Goal: Information Seeking & Learning: Find specific fact

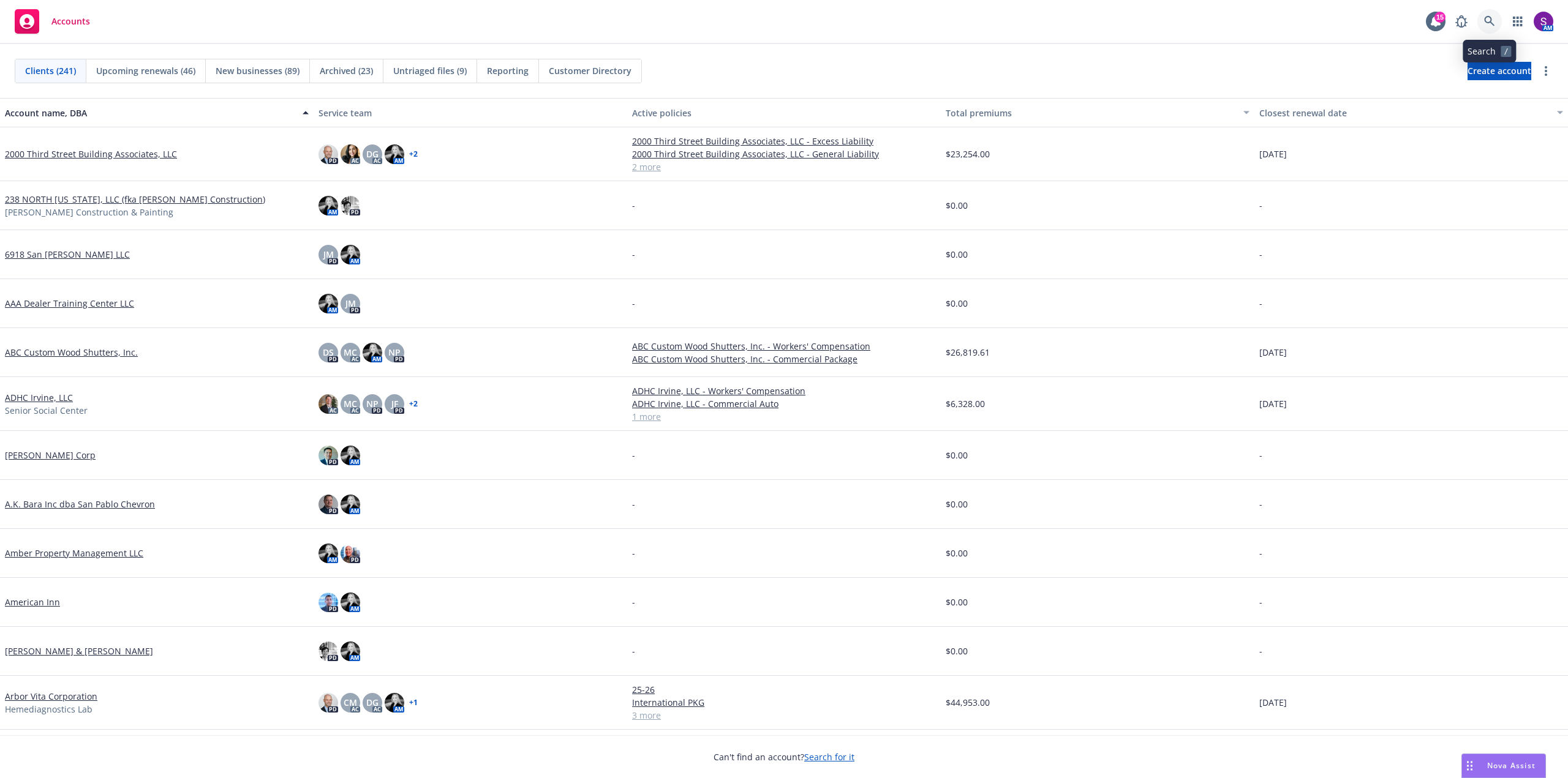
click at [1482, 18] on link at bounding box center [1489, 21] width 24 height 24
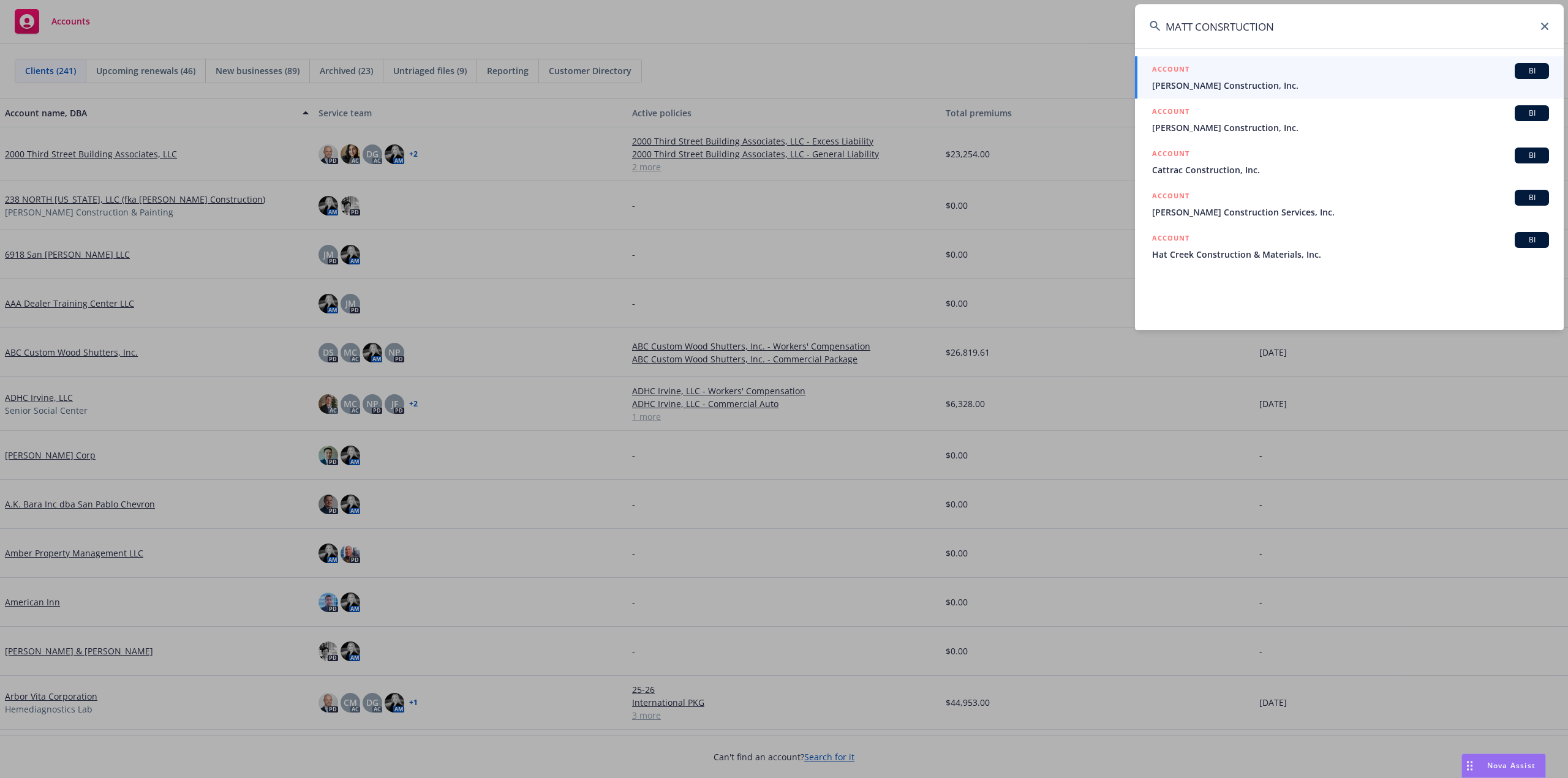
drag, startPoint x: 1288, startPoint y: 29, endPoint x: 1230, endPoint y: 31, distance: 58.0
click at [1230, 31] on input "MATT CONSRTUCTION" at bounding box center [1349, 26] width 429 height 44
click at [1321, 30] on input "MATT CONSRTUCTION" at bounding box center [1349, 26] width 429 height 44
drag, startPoint x: 1296, startPoint y: 29, endPoint x: 1197, endPoint y: 24, distance: 99.1
click at [1197, 24] on input "MATT CONSRTUCTION" at bounding box center [1349, 26] width 429 height 44
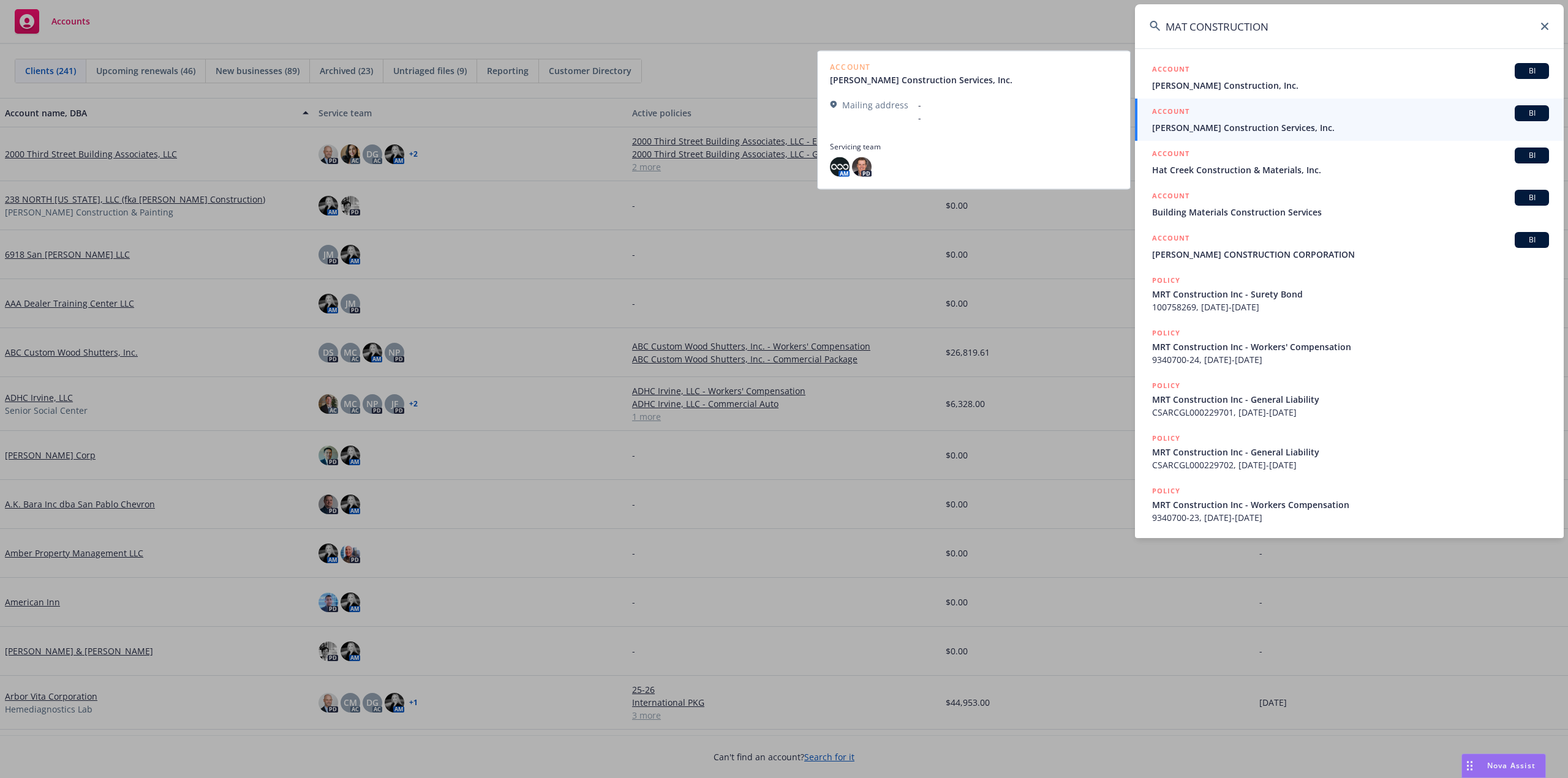
type input "MAT CONSTRUCTION"
click at [1254, 120] on div "ACCOUNT BI" at bounding box center [1350, 113] width 397 height 16
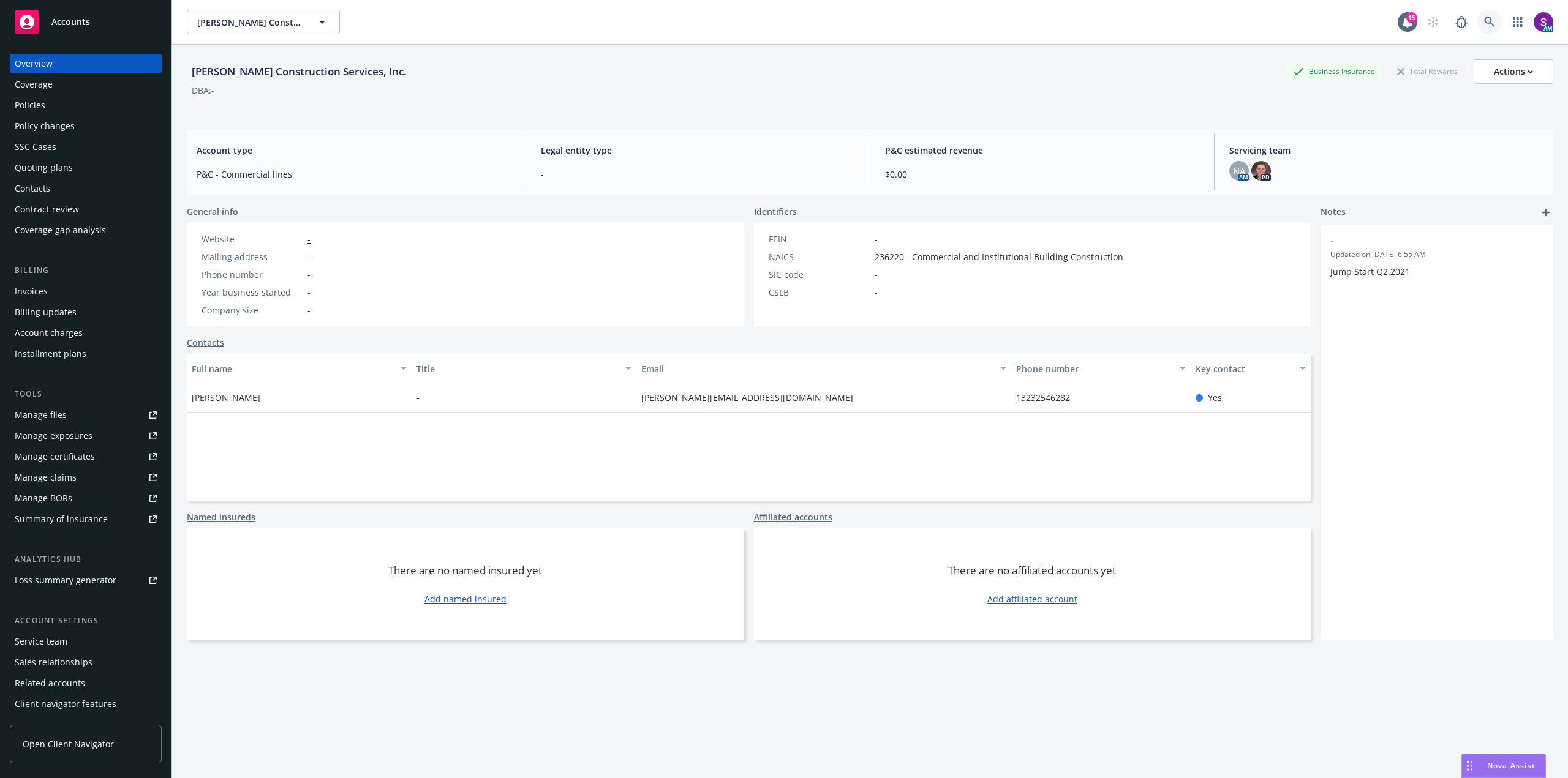
click at [1484, 20] on icon at bounding box center [1489, 22] width 11 height 11
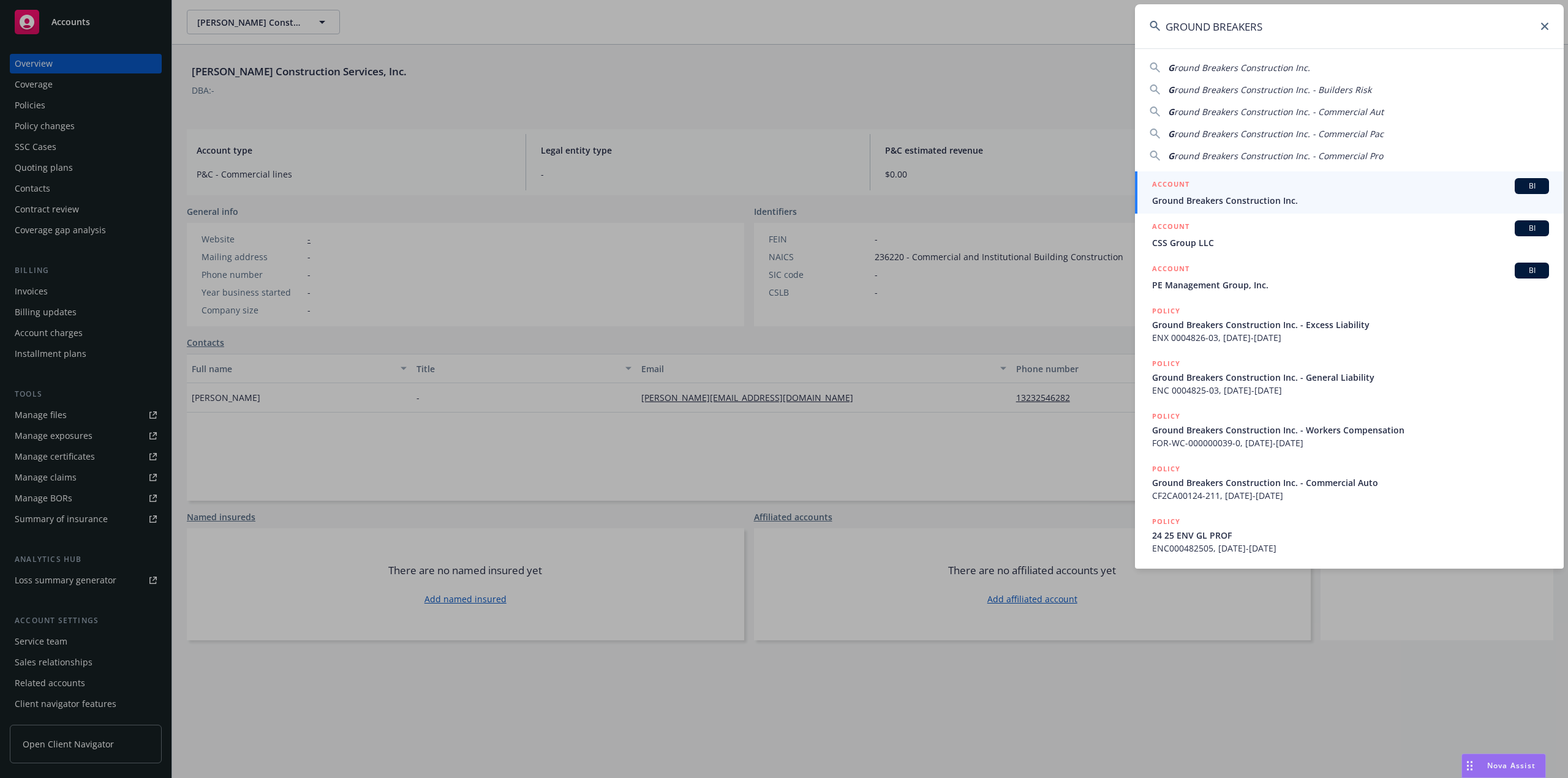
type input "GROUND BREAKERS"
click at [1218, 189] on div "ACCOUNT BI" at bounding box center [1350, 186] width 397 height 16
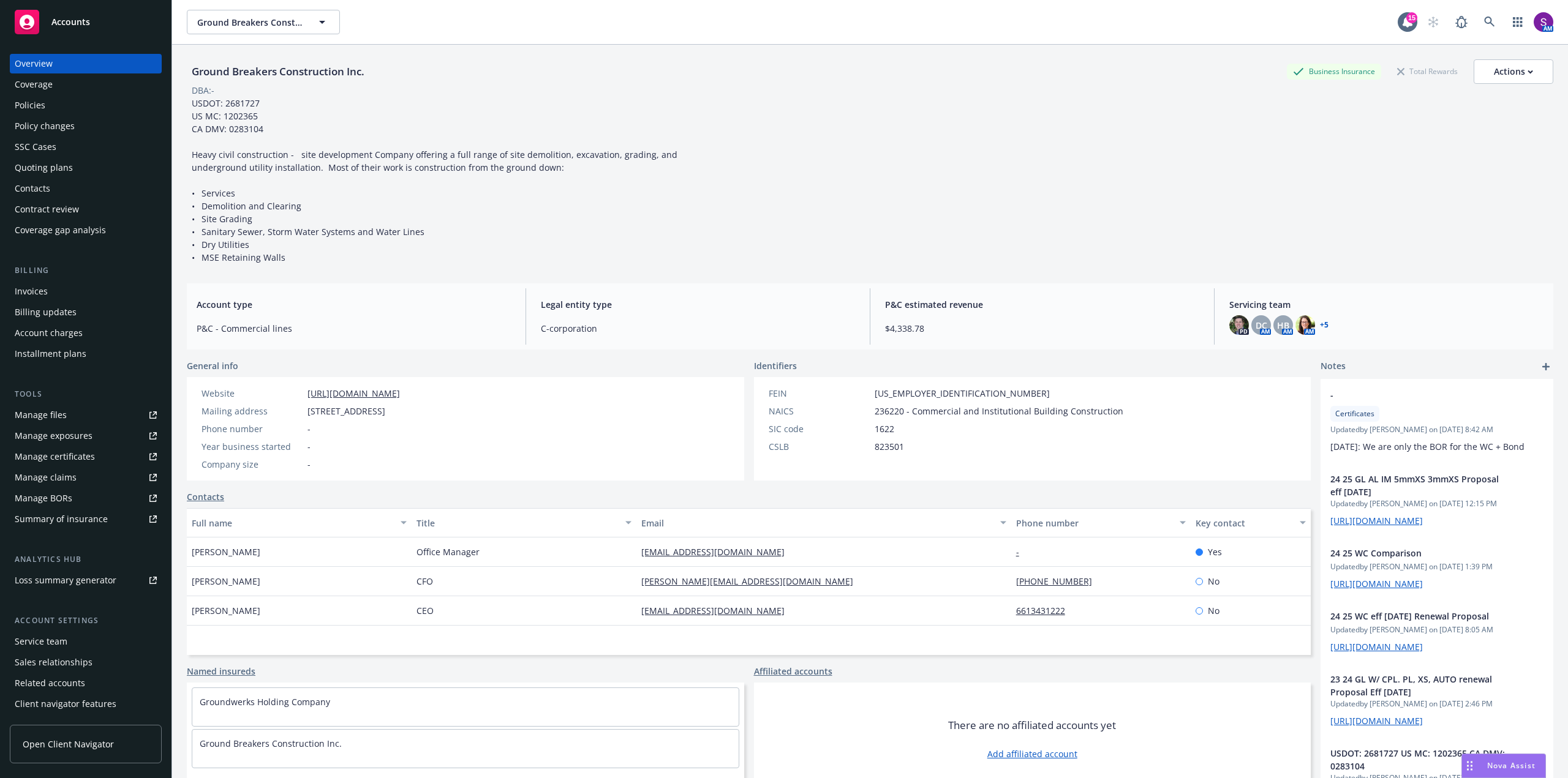
click at [15, 111] on div "Policies" at bounding box center [29, 105] width 31 height 20
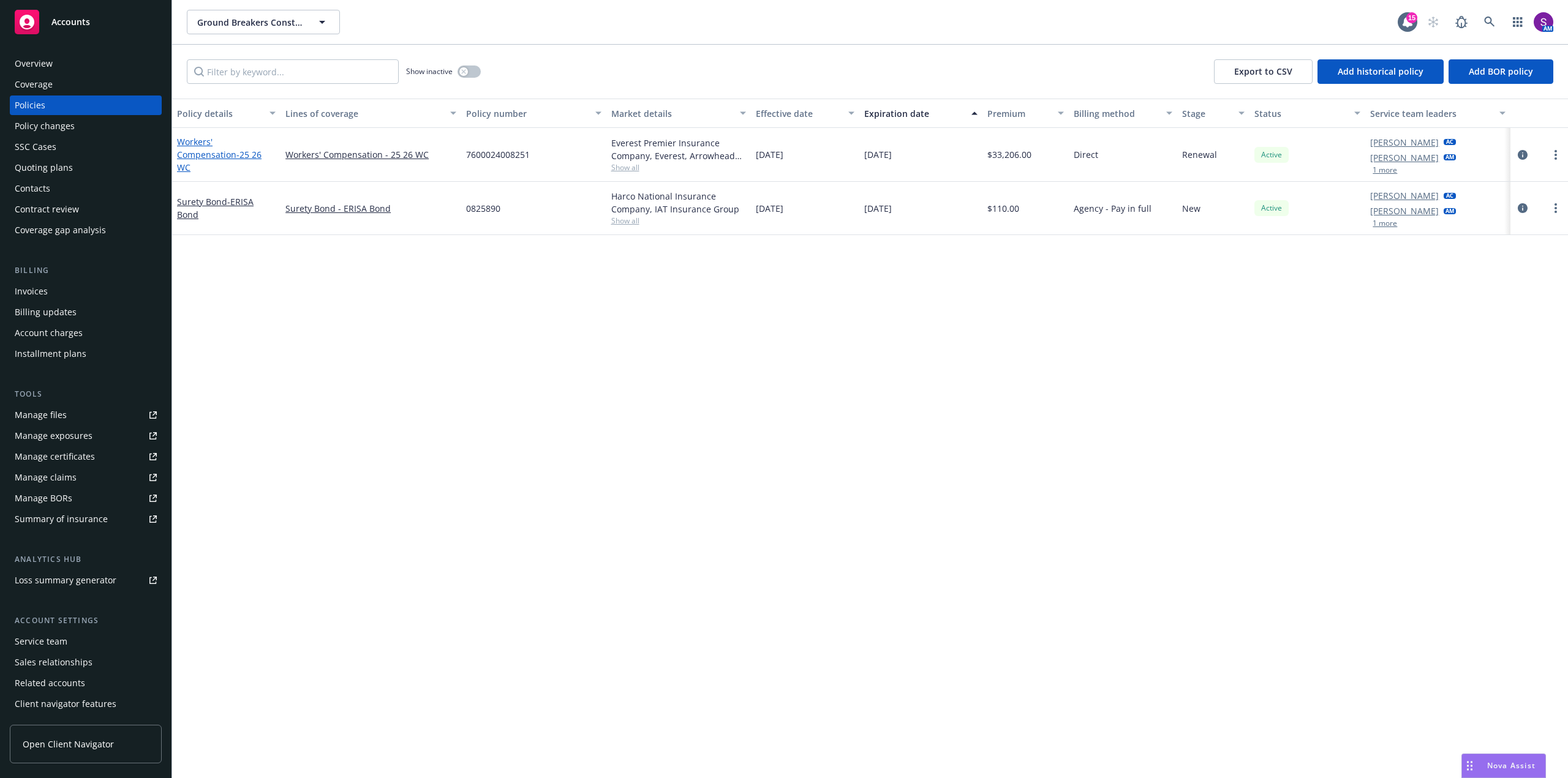
click at [216, 152] on link "Workers' Compensation - 25 26 WC" at bounding box center [219, 154] width 84 height 37
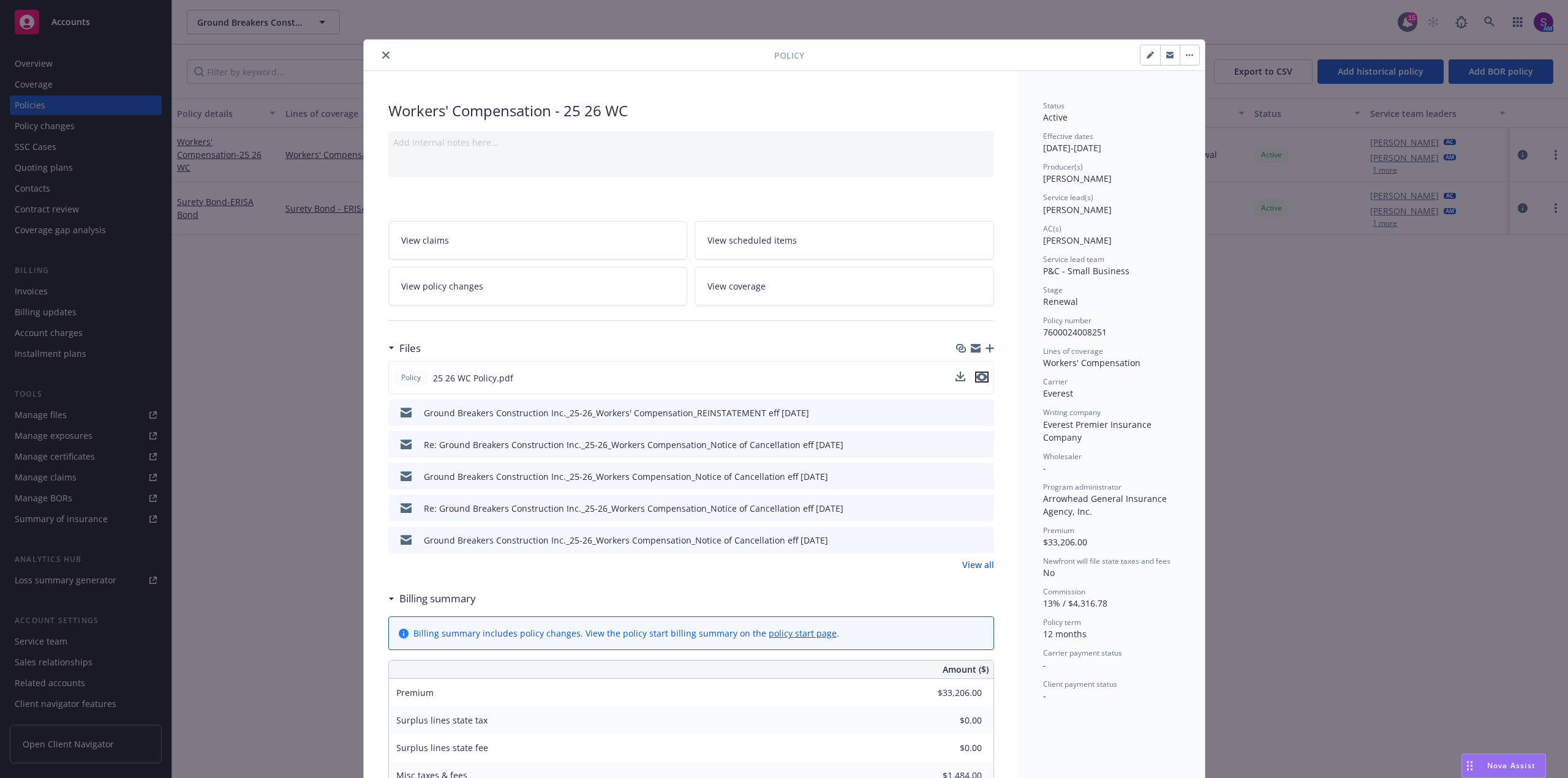
click at [976, 379] on icon "preview file" at bounding box center [981, 377] width 11 height 8
click at [378, 53] on button "close" at bounding box center [385, 55] width 14 height 14
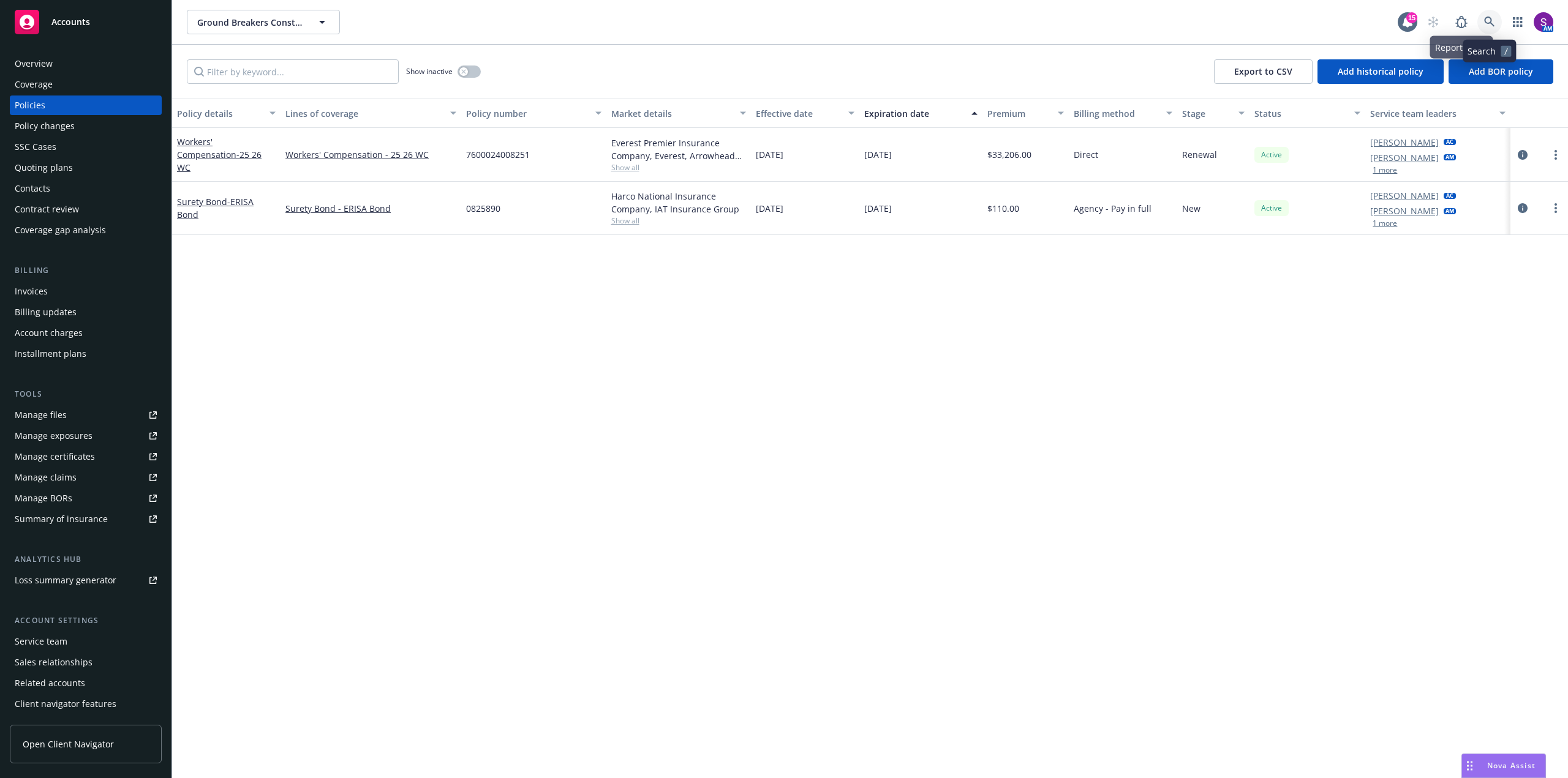
click at [1485, 22] on icon at bounding box center [1489, 22] width 10 height 10
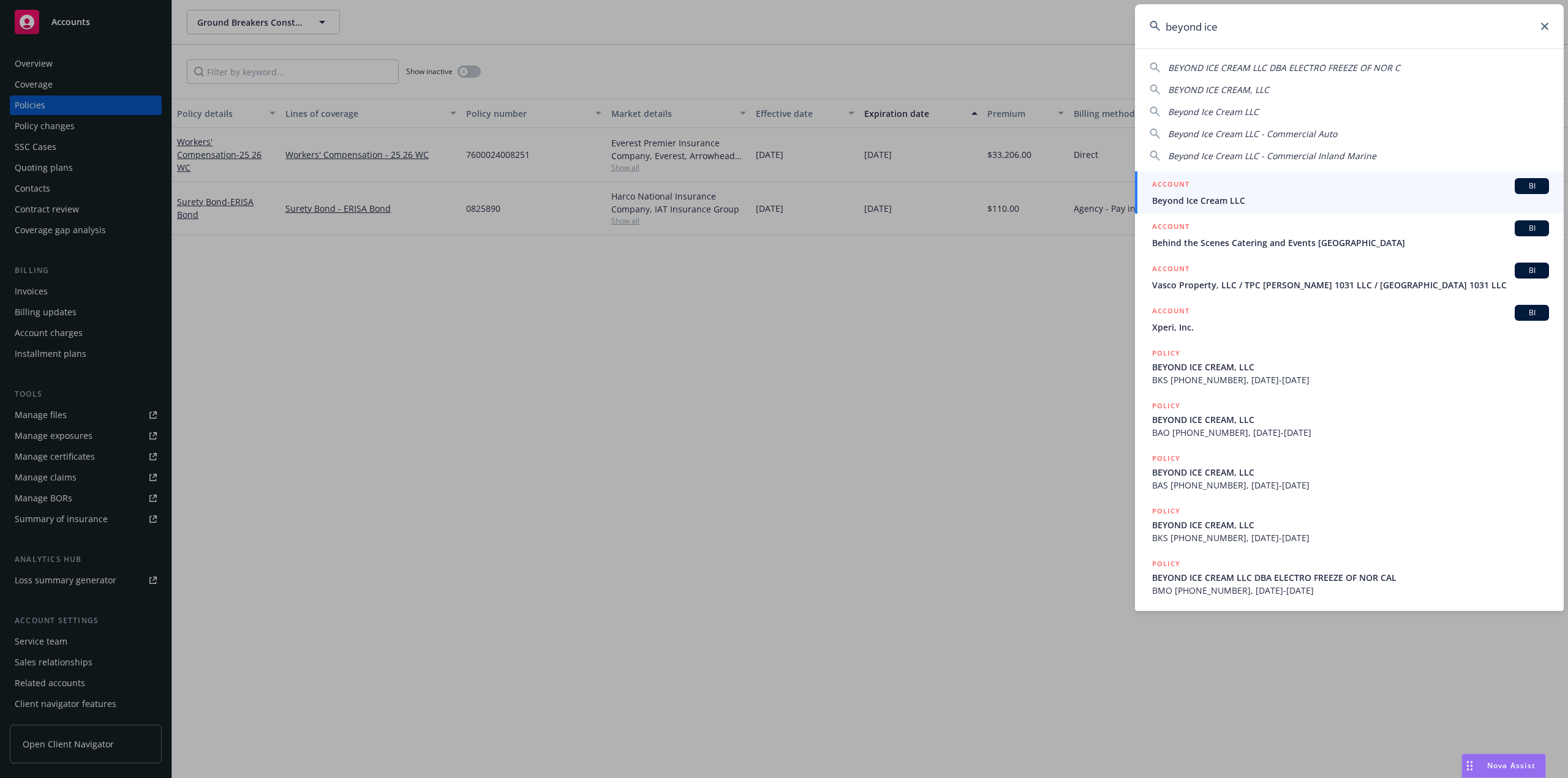
type input "beyond ice"
click at [1212, 199] on span "Beyond Ice Cream LLC" at bounding box center [1350, 201] width 397 height 13
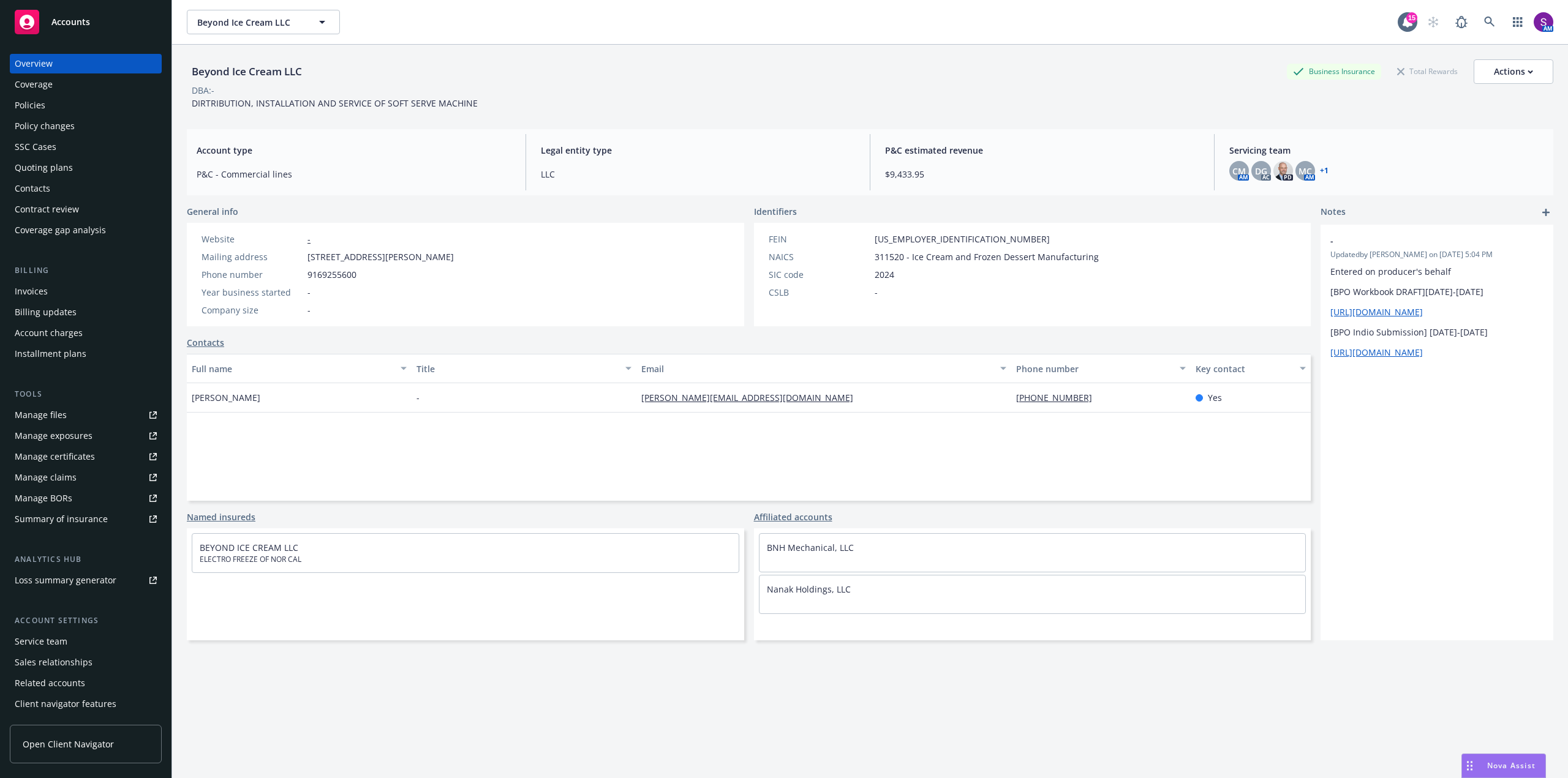
click at [48, 102] on div "Policies" at bounding box center [85, 105] width 142 height 20
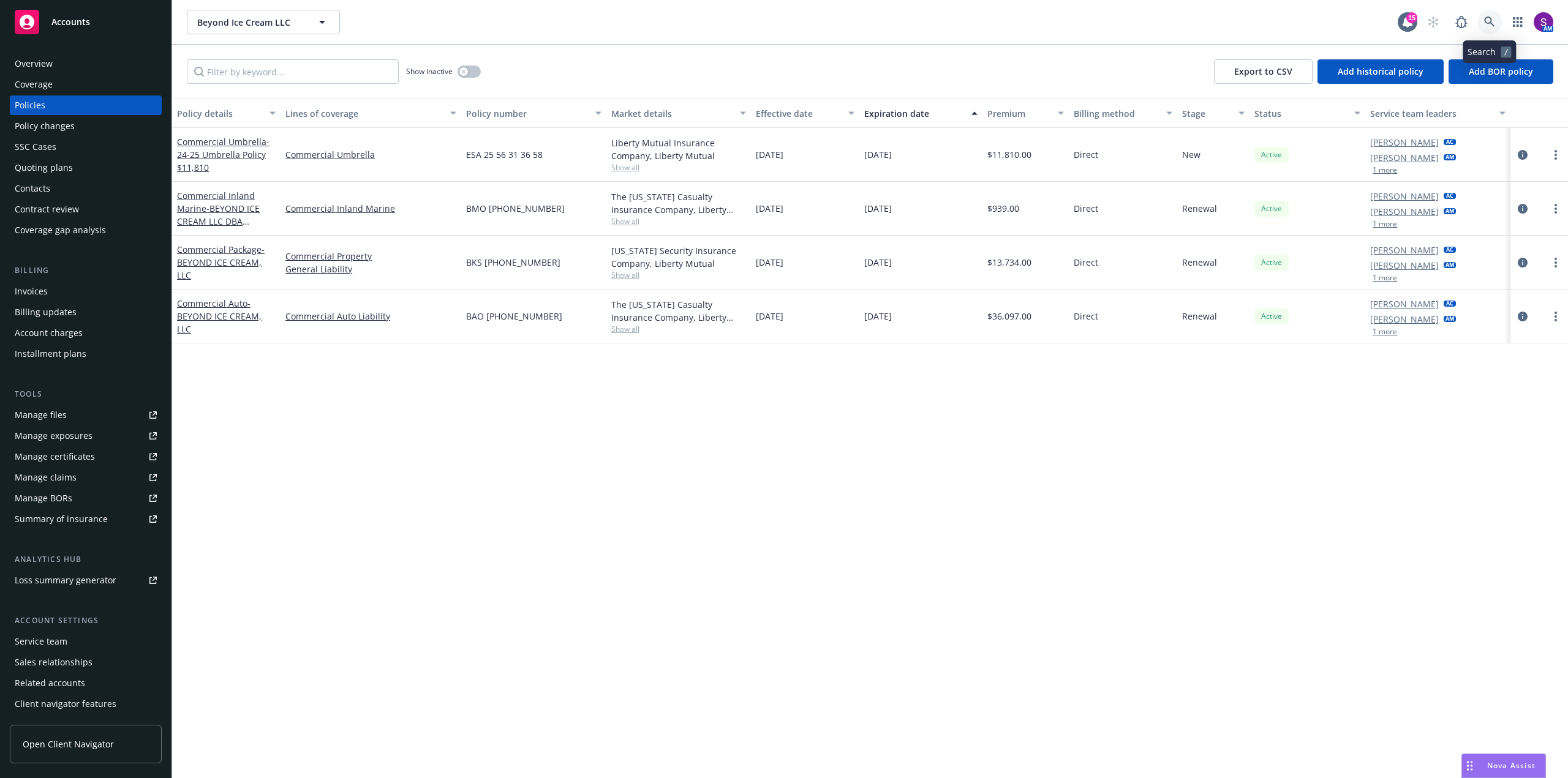
click at [1480, 22] on link at bounding box center [1489, 22] width 24 height 24
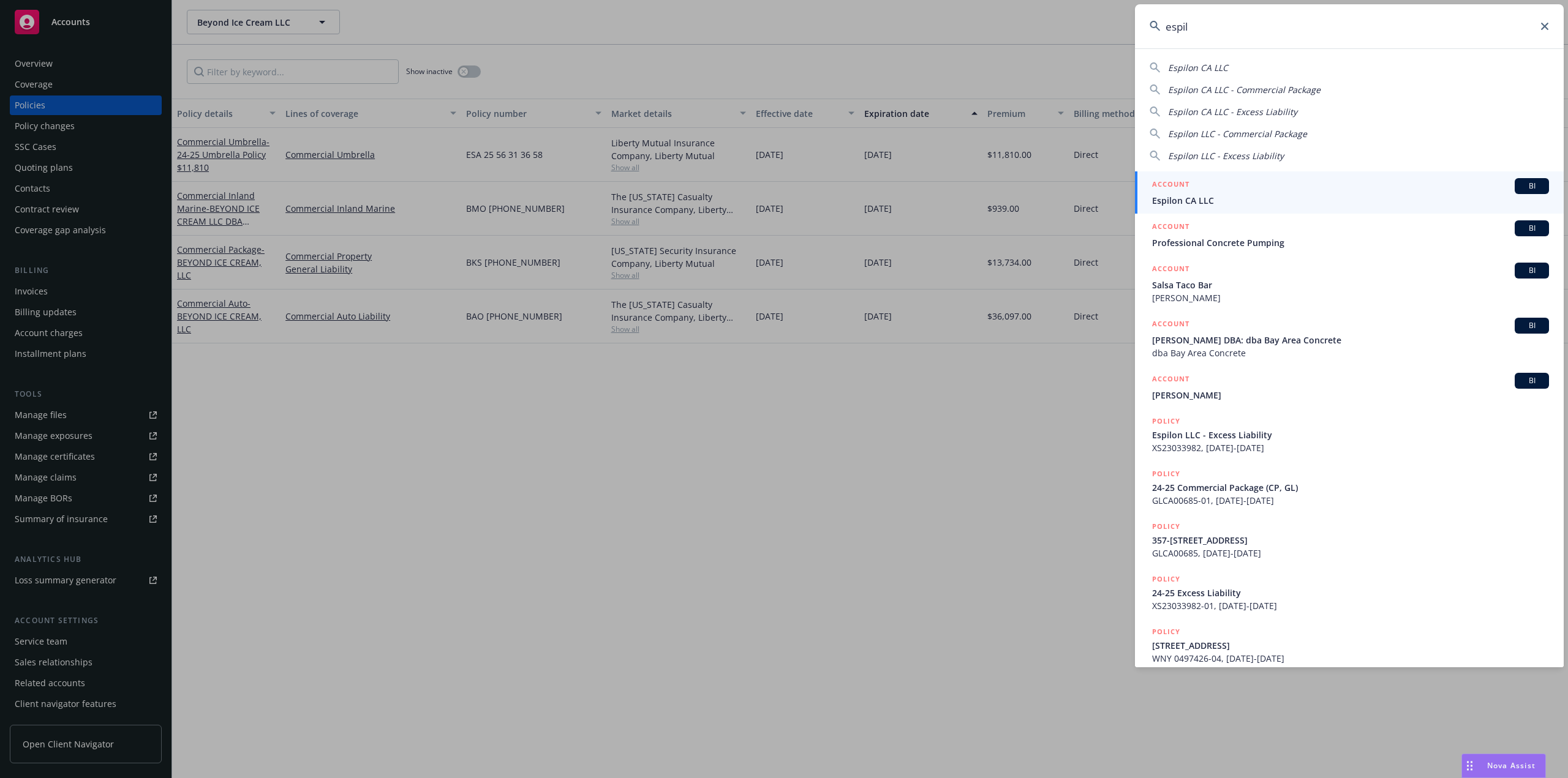
type input "espil"
click at [1228, 193] on div "ACCOUNT BI" at bounding box center [1350, 186] width 397 height 16
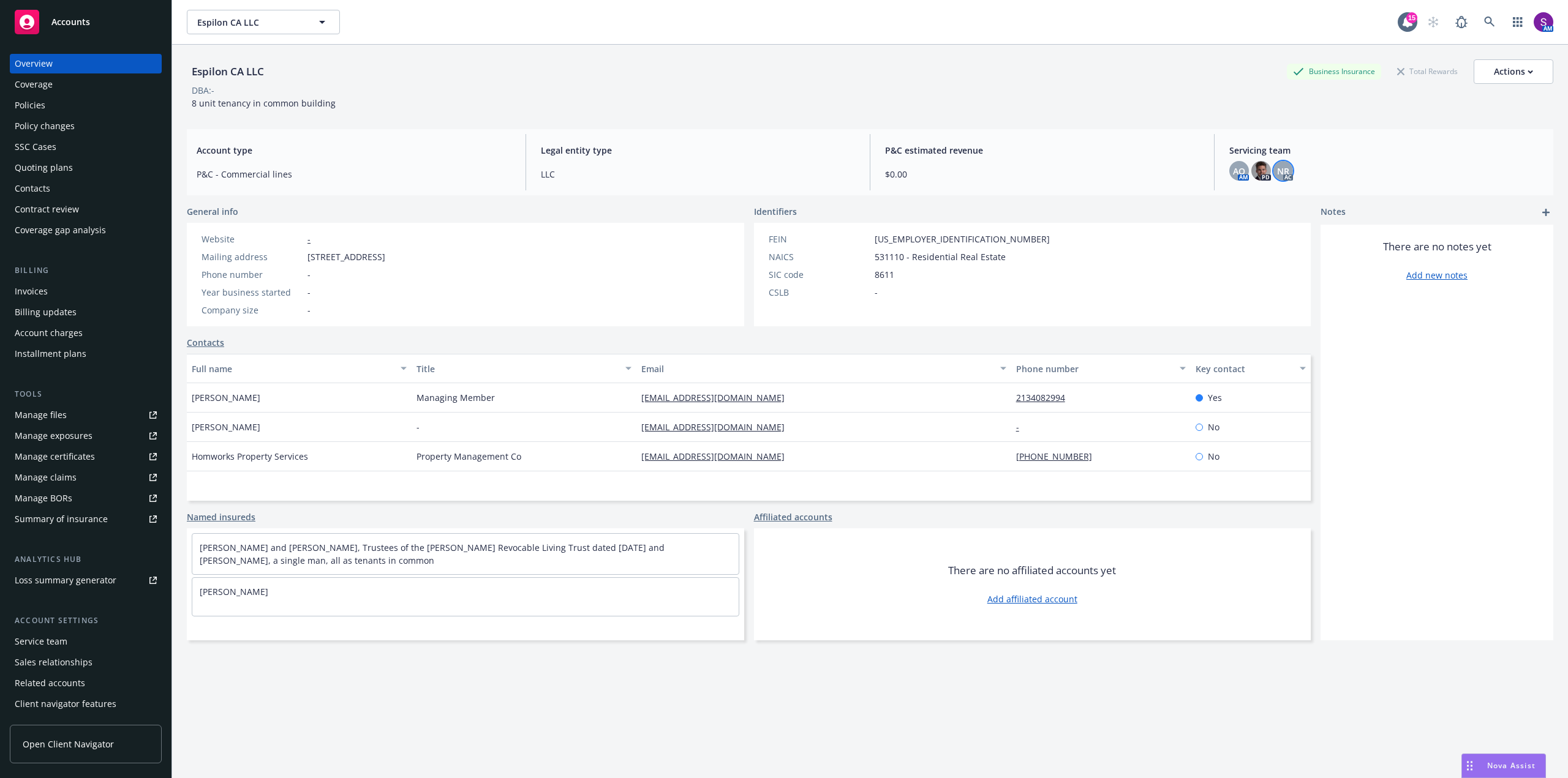
click at [1277, 171] on span "NR" at bounding box center [1282, 171] width 12 height 13
click at [1235, 170] on span "AO" at bounding box center [1239, 171] width 12 height 13
click at [44, 101] on div "Policies" at bounding box center [29, 105] width 31 height 20
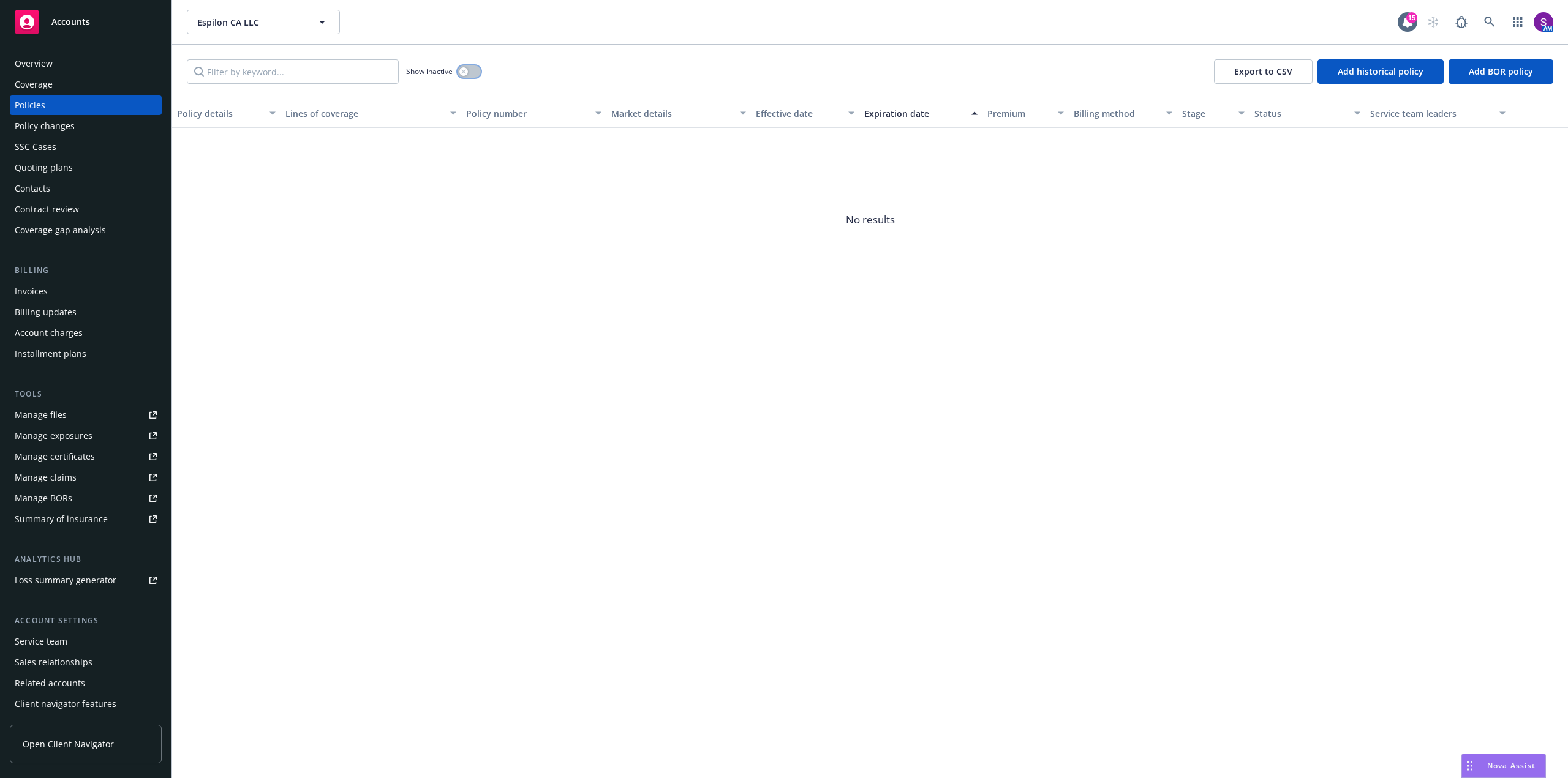
click at [468, 69] on button "button" at bounding box center [469, 71] width 24 height 12
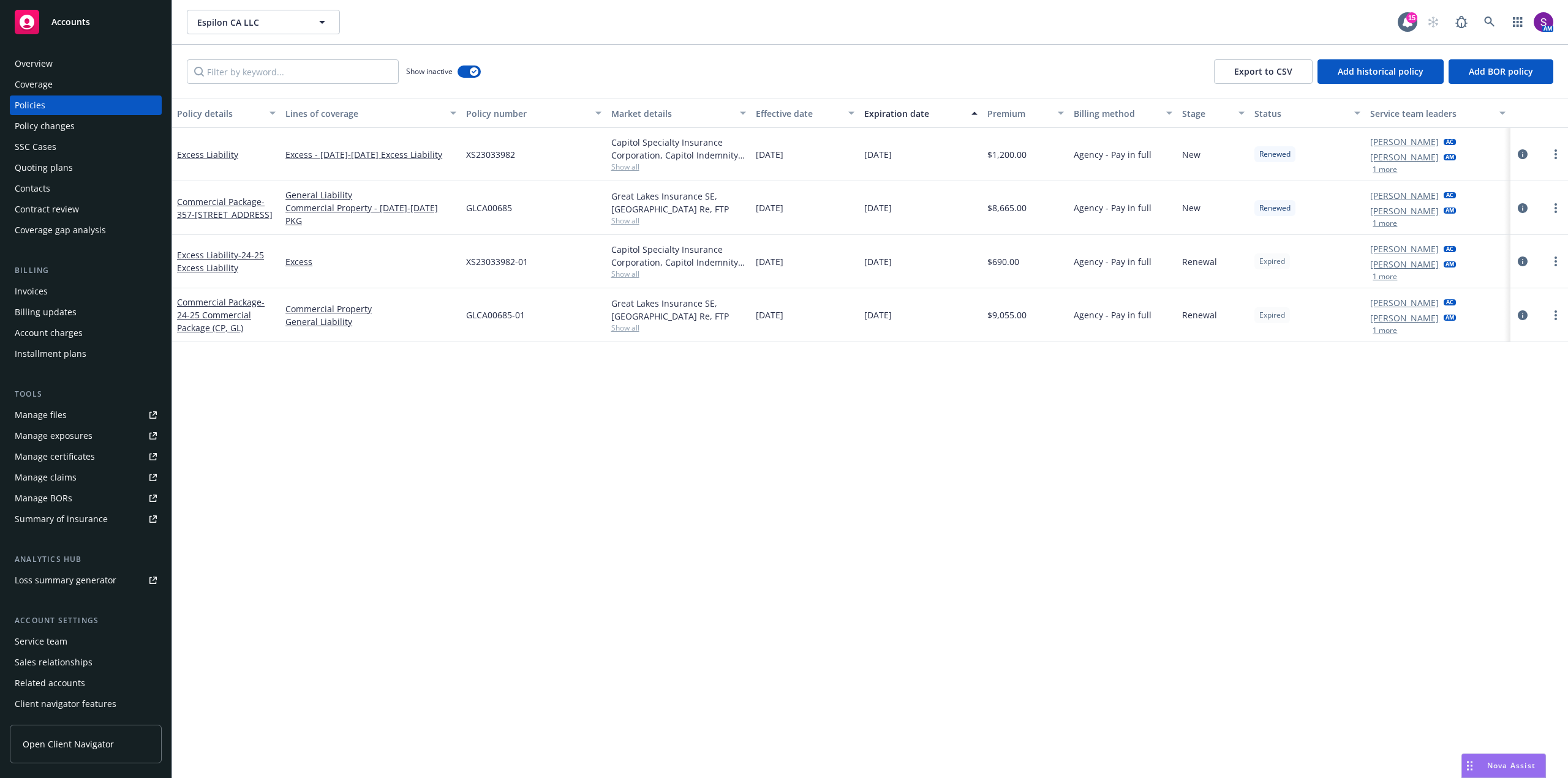
click at [630, 329] on span "Show all" at bounding box center [678, 328] width 135 height 10
click at [625, 268] on span "Show all" at bounding box center [678, 274] width 135 height 10
click at [367, 404] on div "Policy details Lines of coverage Policy number Market details Effective date Ex…" at bounding box center [870, 438] width 1396 height 679
click at [1482, 24] on link at bounding box center [1489, 22] width 24 height 24
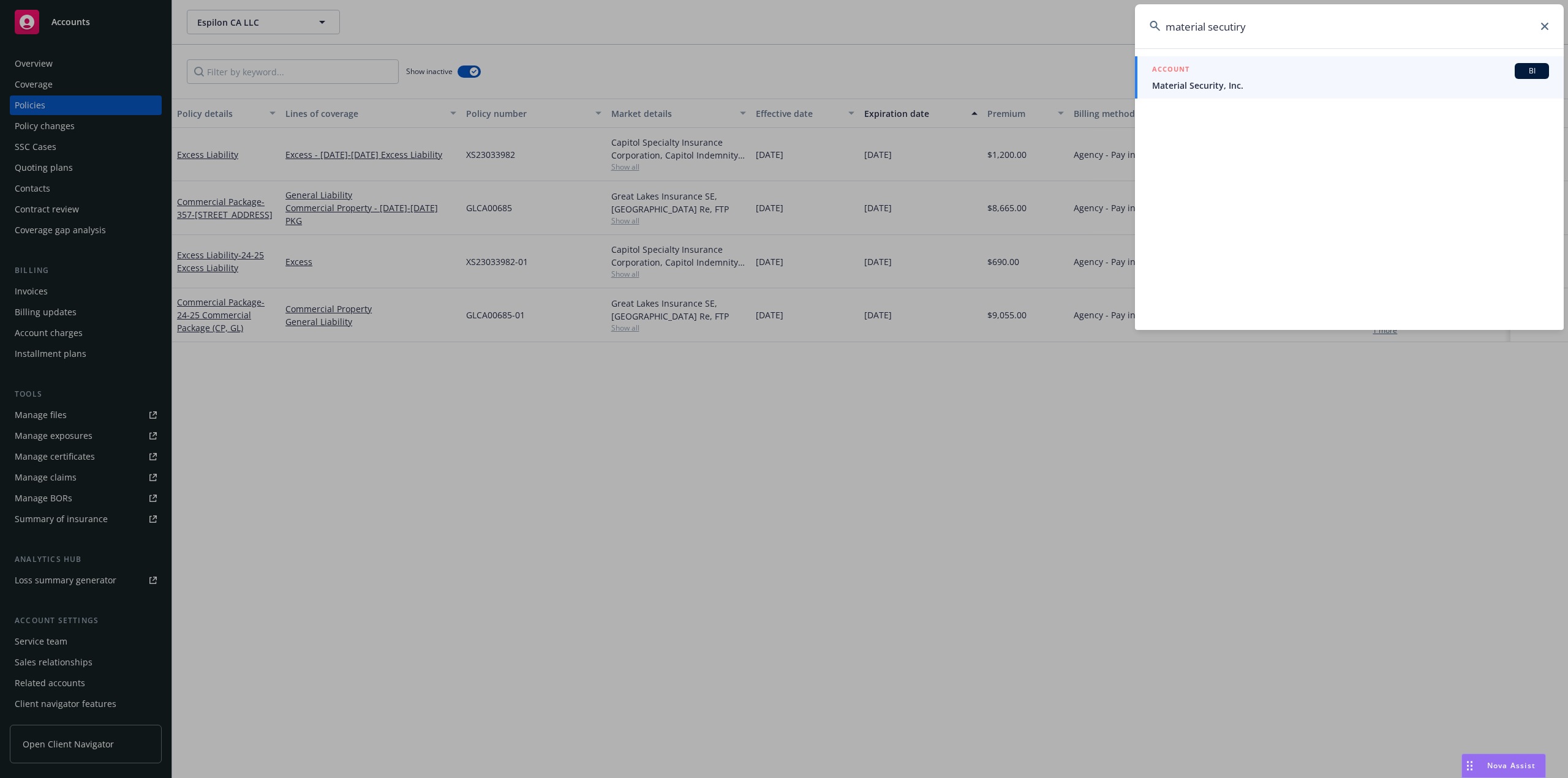
type input "material secutiry"
click at [1197, 84] on span "Material Security, Inc." at bounding box center [1350, 86] width 397 height 13
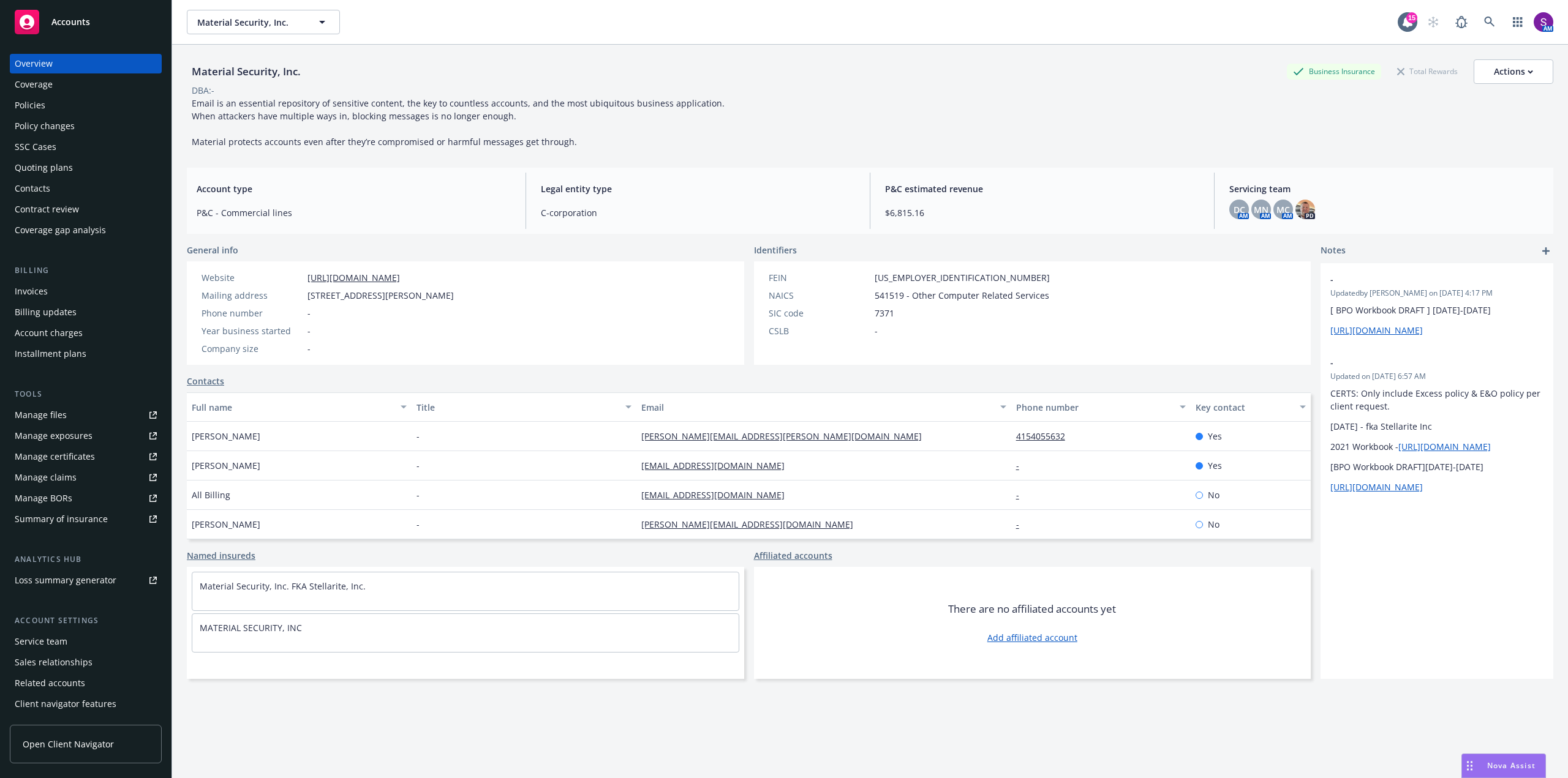
click at [59, 105] on div "Policies" at bounding box center [85, 105] width 142 height 20
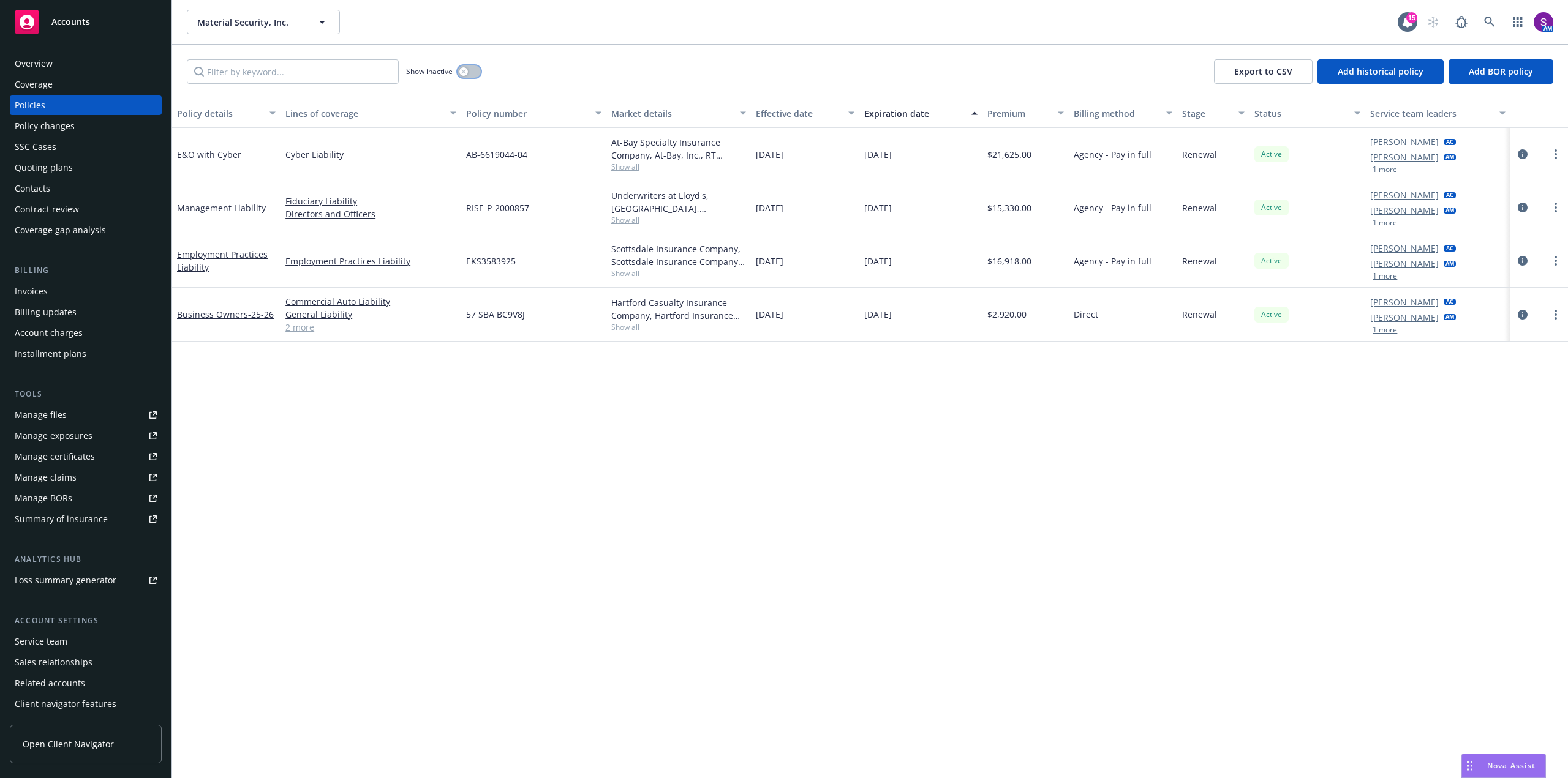
click at [460, 73] on div "button" at bounding box center [463, 71] width 8 height 8
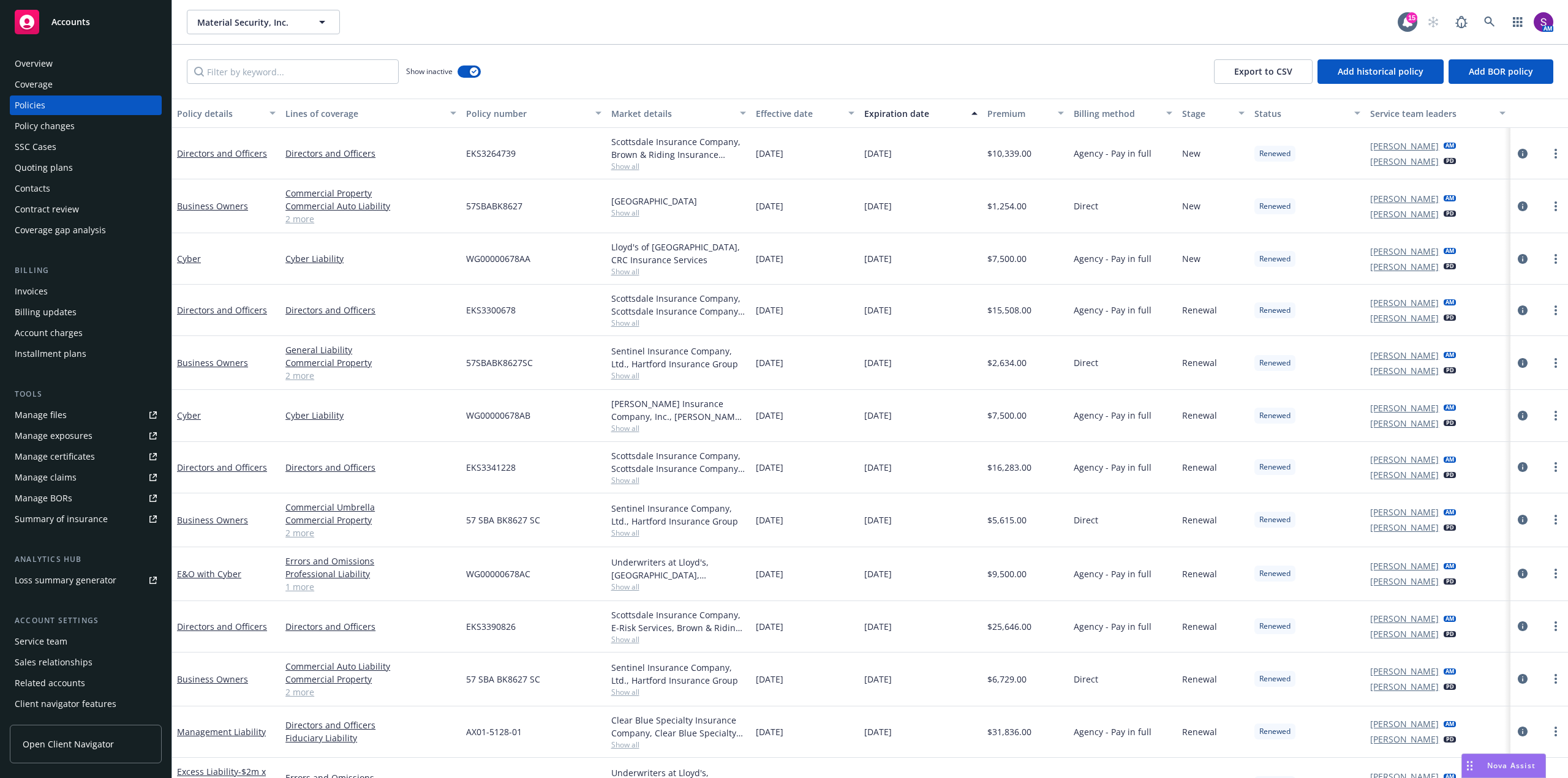
click at [54, 62] on div "Overview" at bounding box center [85, 63] width 142 height 20
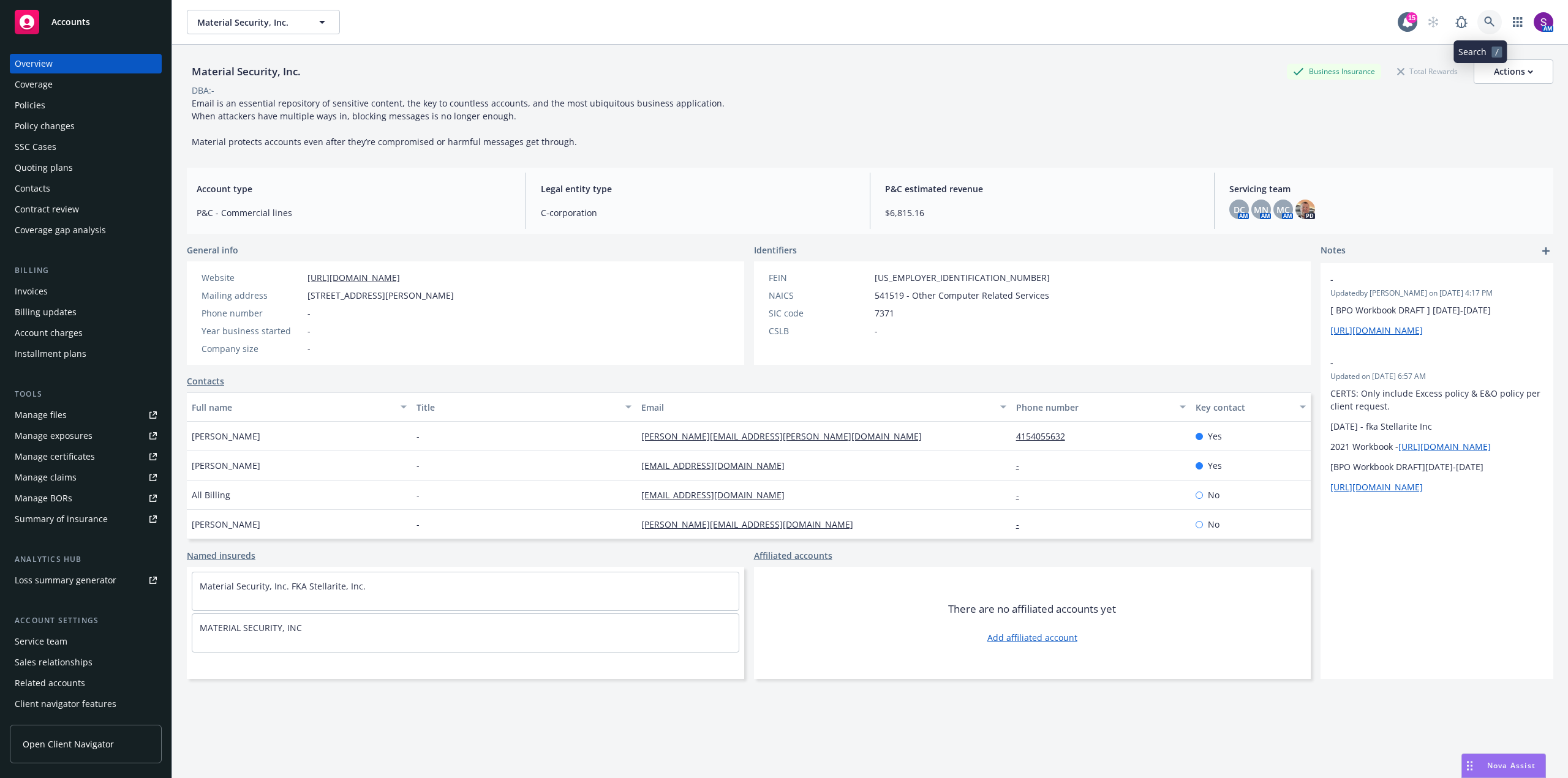
click at [1484, 18] on icon at bounding box center [1489, 22] width 11 height 11
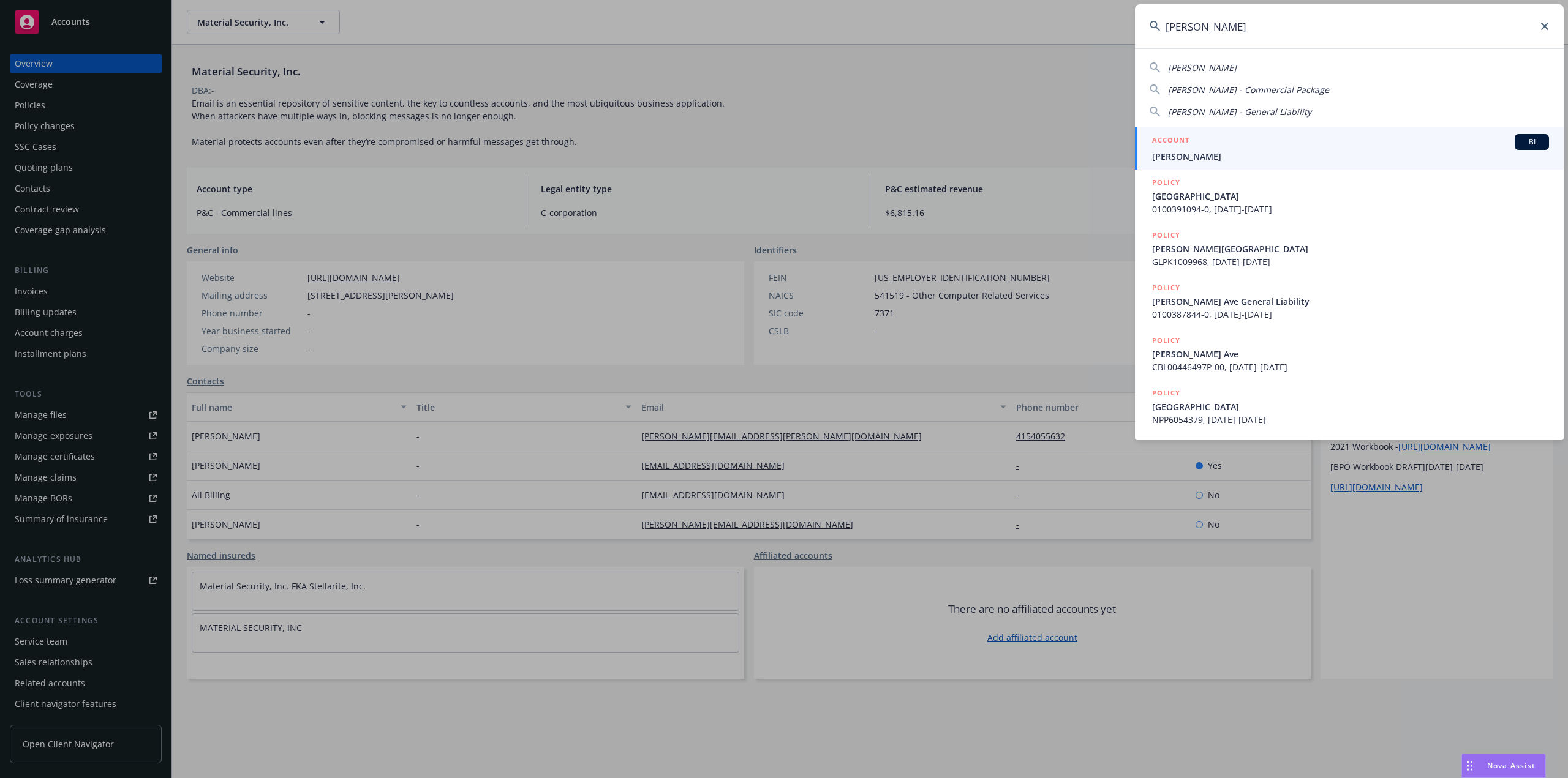
type input "[PERSON_NAME]"
click at [1190, 148] on div "ACCOUNT BI" at bounding box center [1350, 142] width 397 height 16
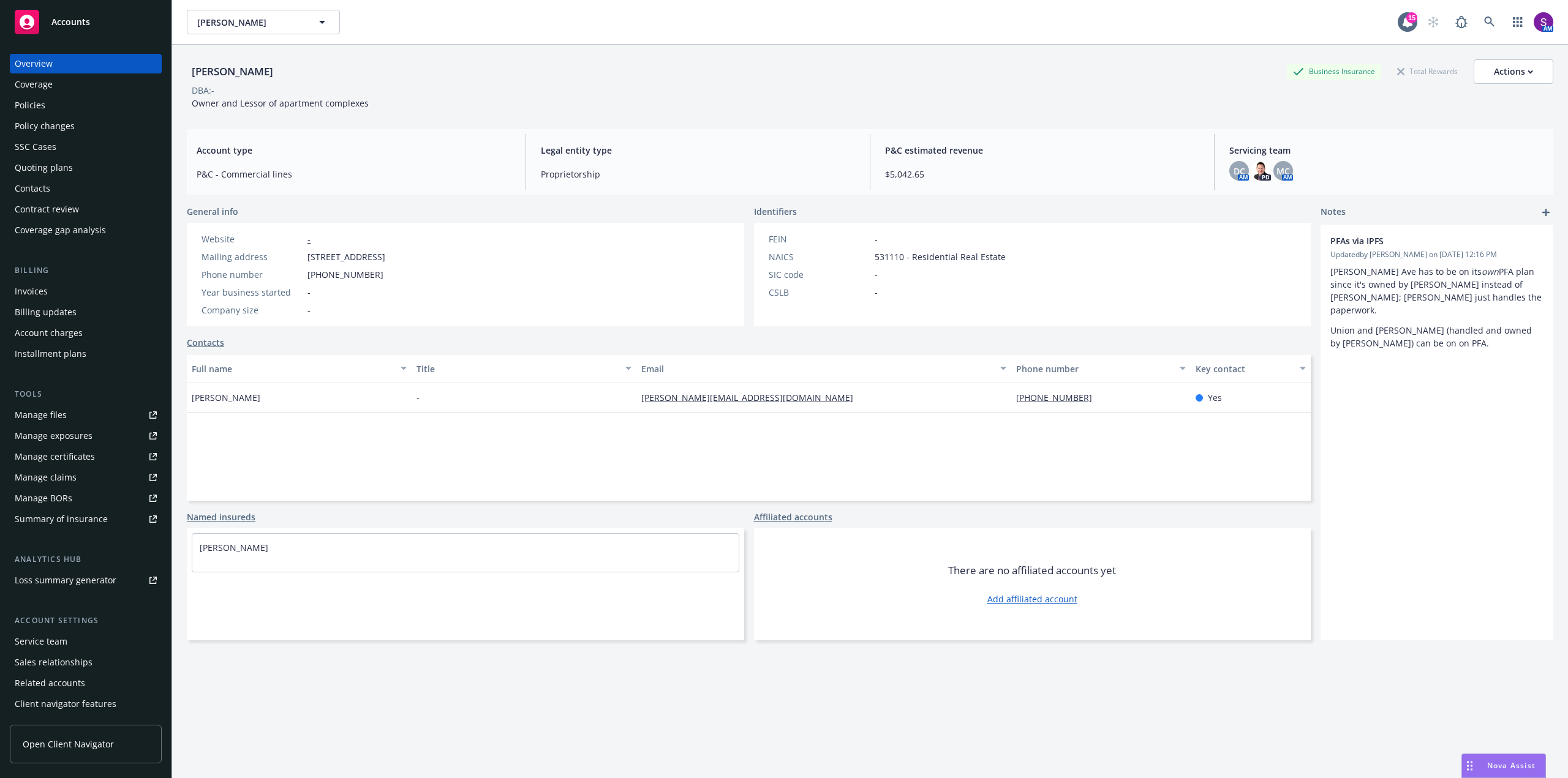
click at [48, 110] on div "Policies" at bounding box center [85, 105] width 142 height 20
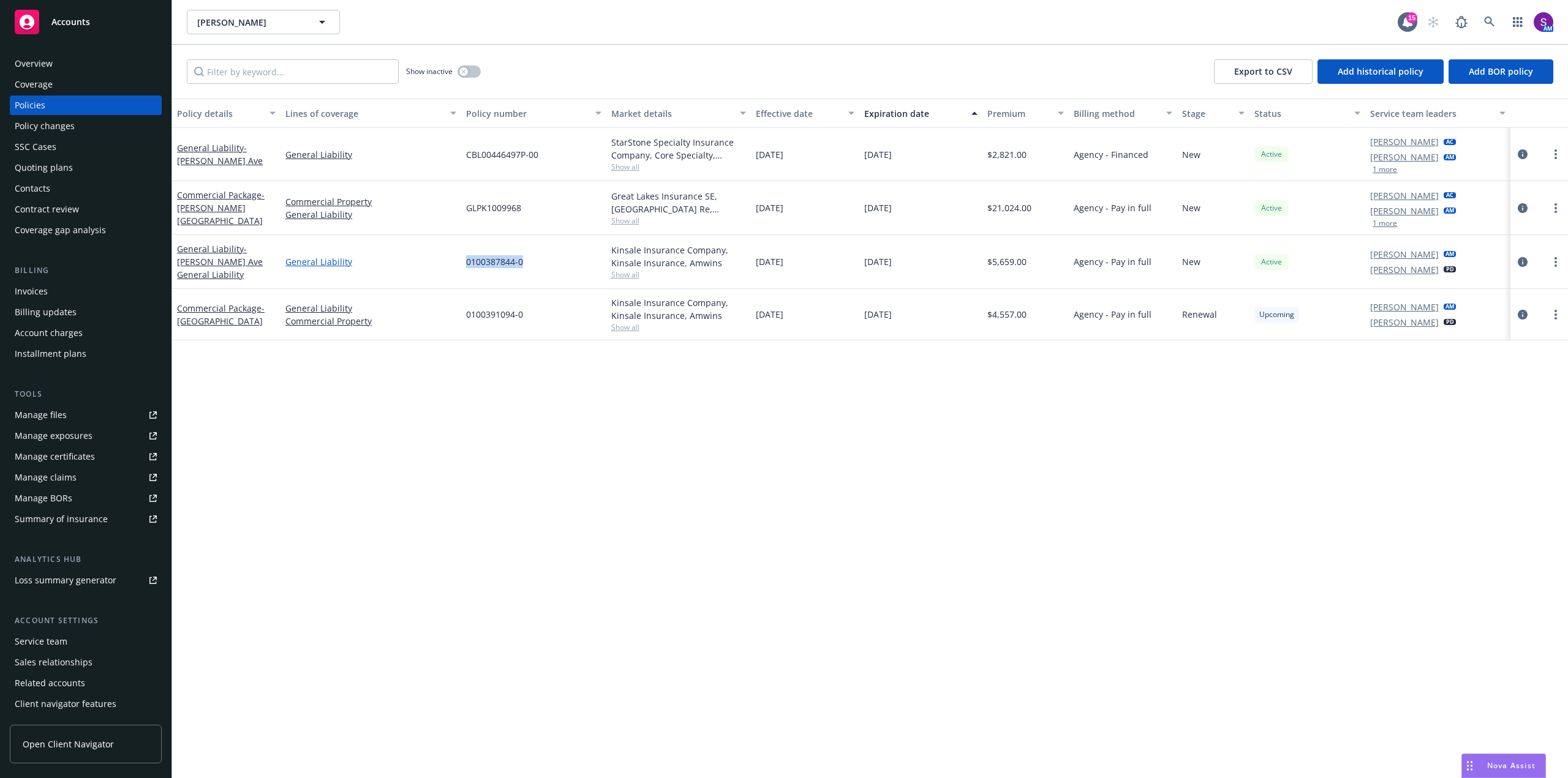
drag, startPoint x: 532, startPoint y: 262, endPoint x: 446, endPoint y: 263, distance: 86.0
click at [446, 263] on div "General [PERSON_NAME] Ave General Liability General Liability 0100387844-0 Kins…" at bounding box center [870, 262] width 1396 height 54
copy div "0100387844-0"
click at [1486, 15] on link at bounding box center [1489, 22] width 24 height 24
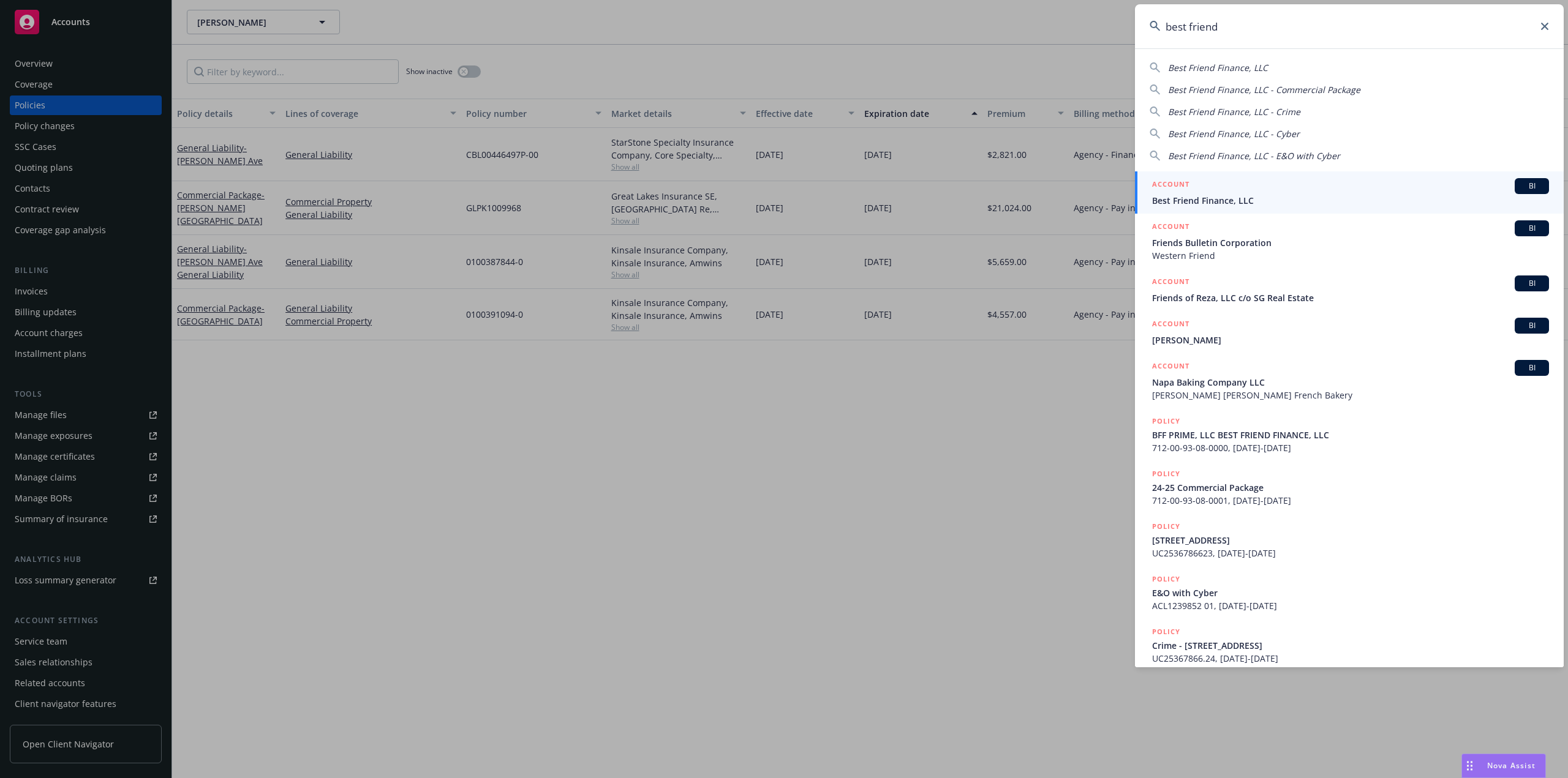
type input "best friend"
click at [1217, 202] on span "Best Friend Finance, LLC" at bounding box center [1350, 201] width 397 height 13
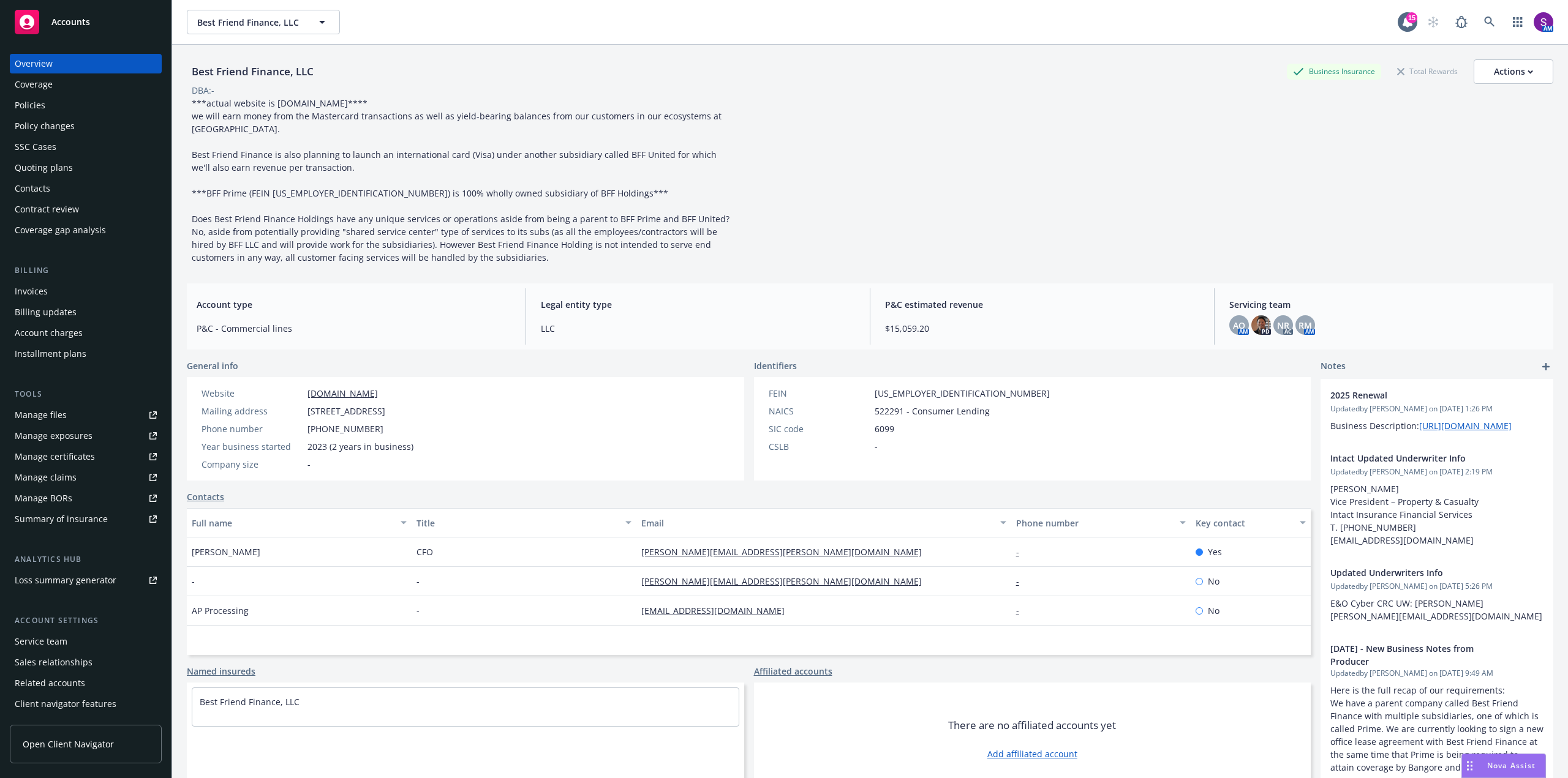
click at [39, 103] on div "Policies" at bounding box center [29, 105] width 31 height 20
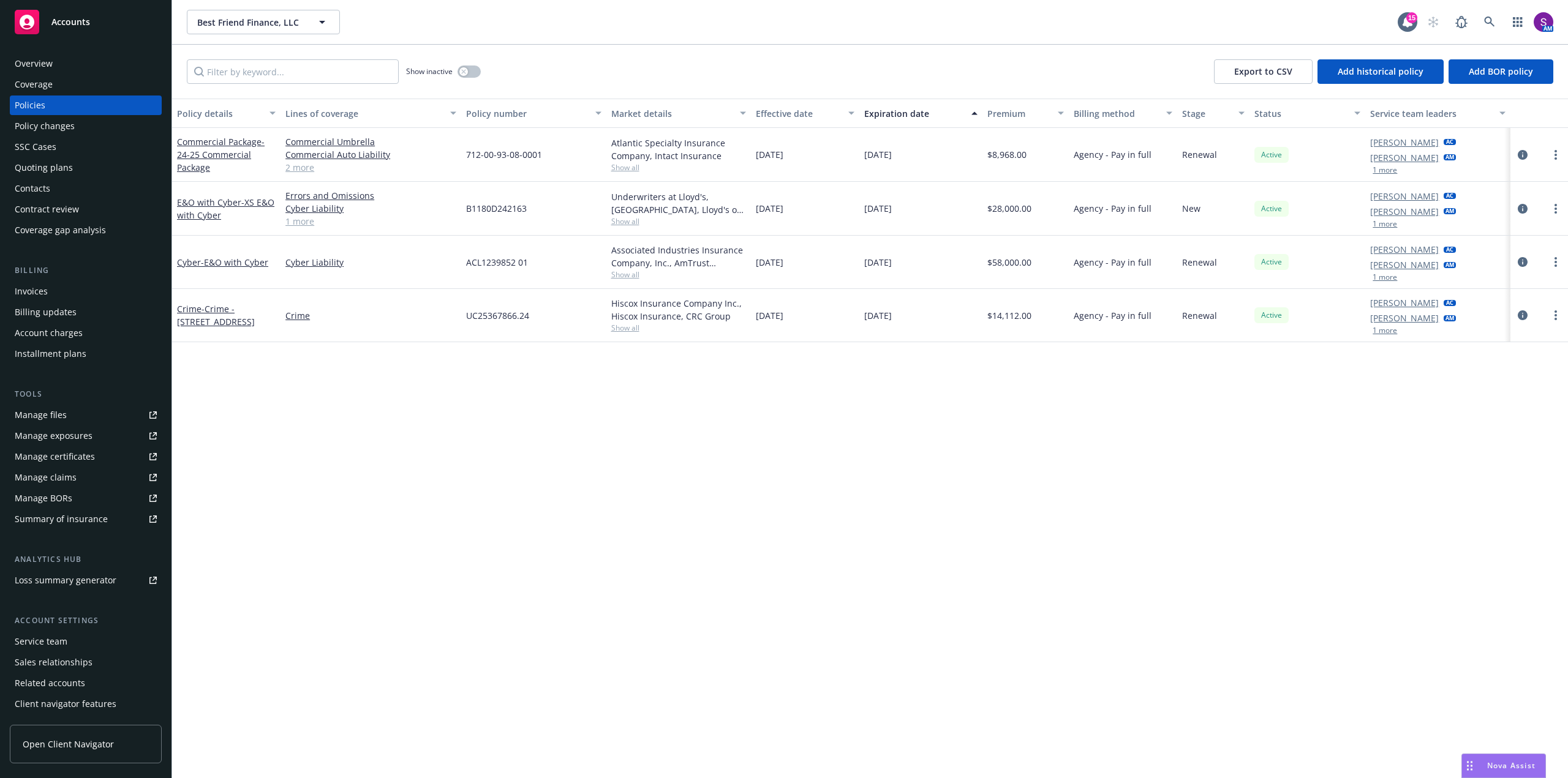
click at [630, 169] on span "Show all" at bounding box center [678, 167] width 135 height 10
click at [541, 146] on div "712-00-93-08-0001" at bounding box center [533, 155] width 144 height 54
click at [1492, 18] on icon at bounding box center [1489, 22] width 11 height 11
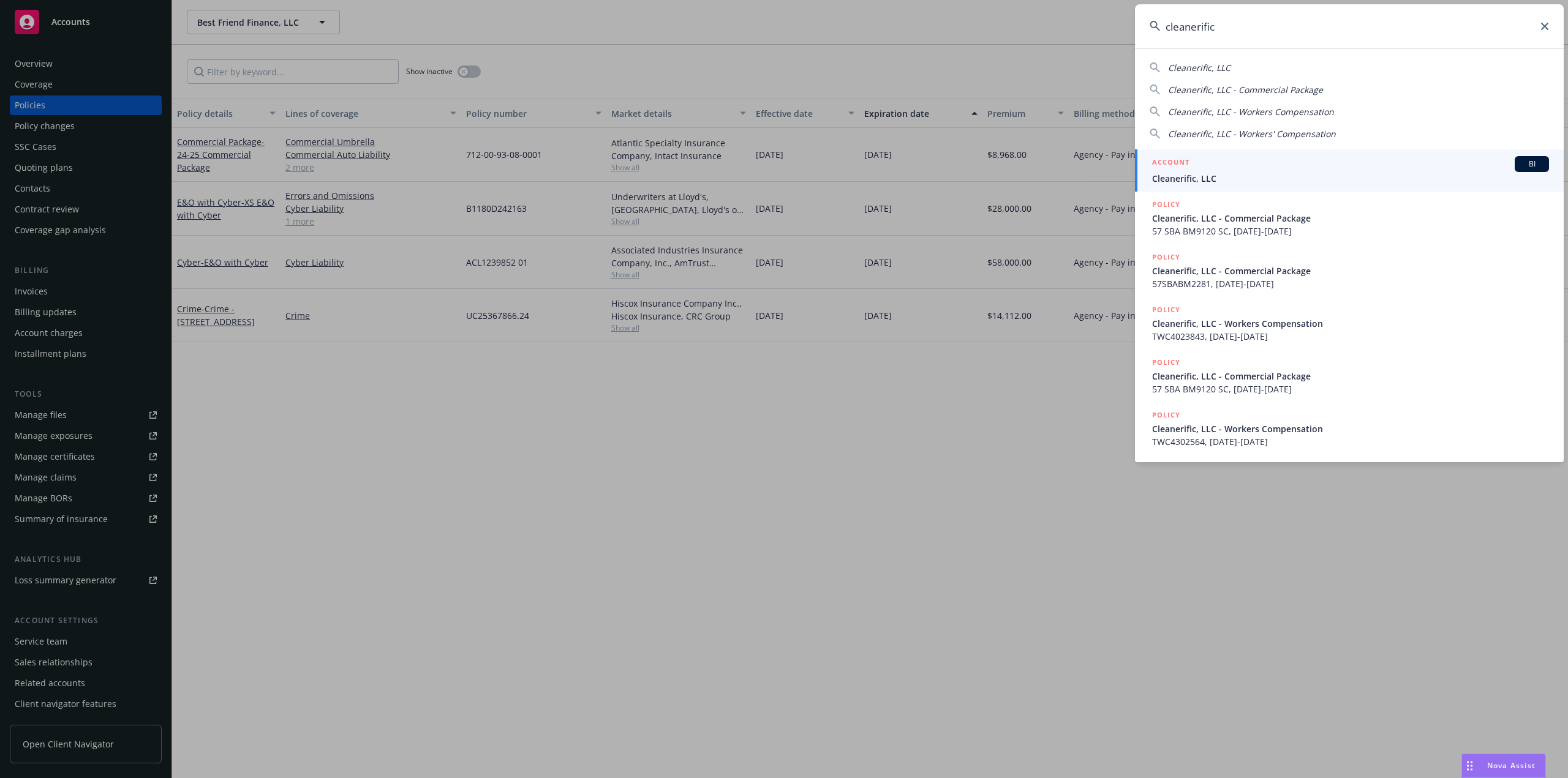
type input "cleanerific"
click at [1215, 165] on div "ACCOUNT BI" at bounding box center [1350, 164] width 397 height 16
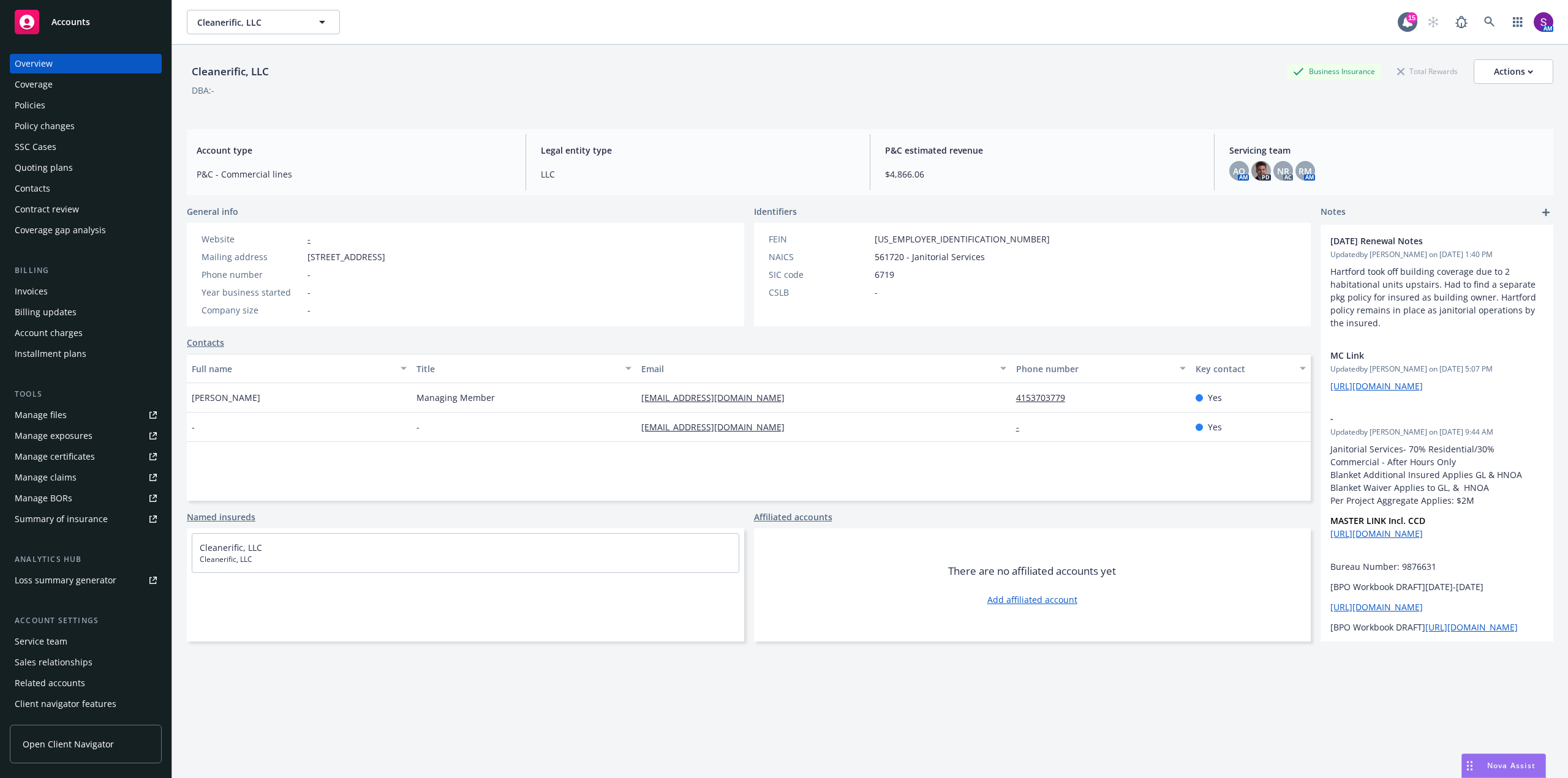
click at [61, 106] on div "Policies" at bounding box center [85, 105] width 142 height 20
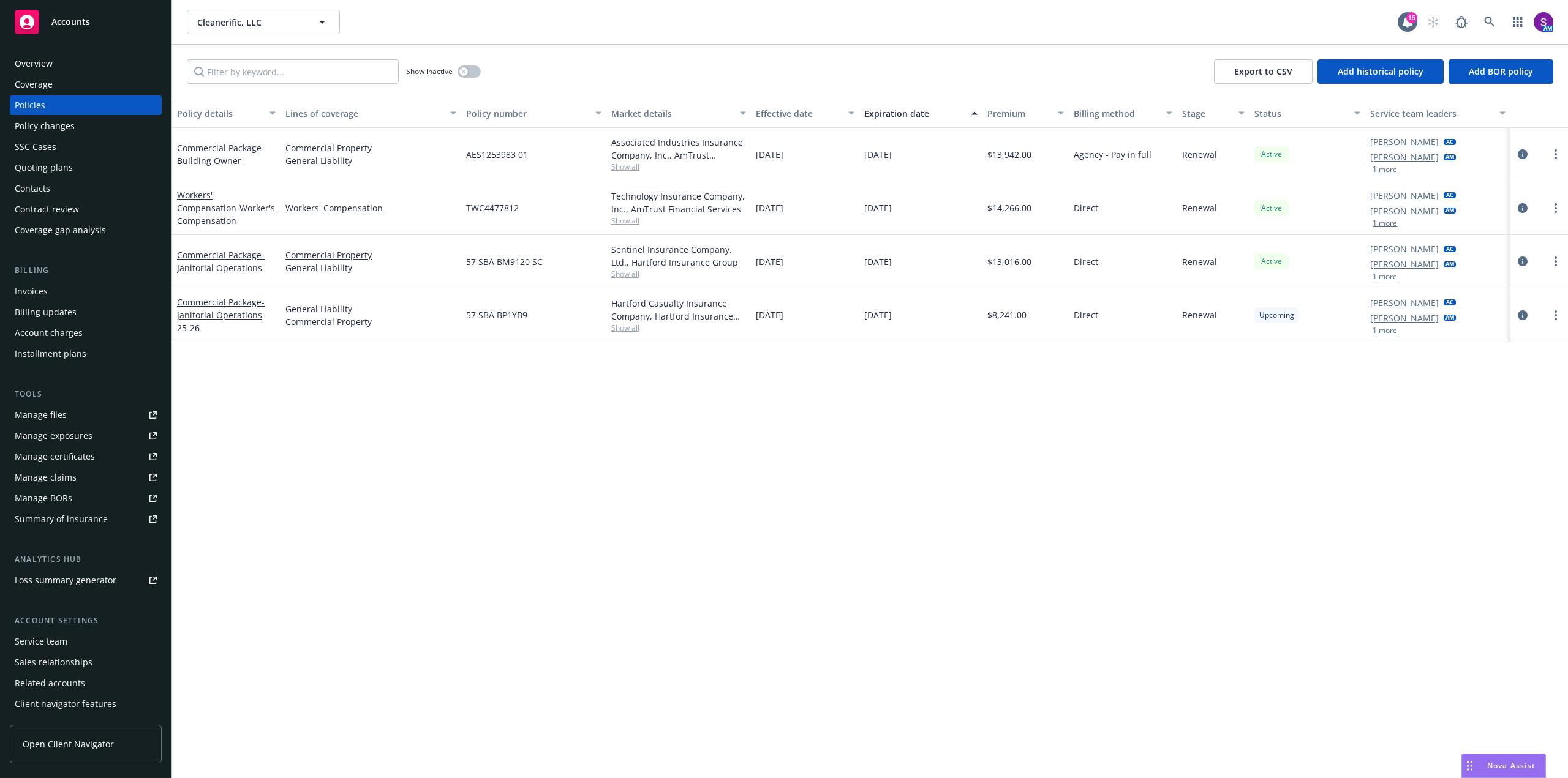
click at [621, 220] on span "Show all" at bounding box center [678, 221] width 135 height 10
click at [560, 203] on div "TWC4477812" at bounding box center [533, 208] width 144 height 54
click at [633, 223] on span "Show all" at bounding box center [678, 221] width 135 height 10
click at [1510, 199] on div at bounding box center [1539, 208] width 57 height 54
click at [1524, 203] on icon "circleInformation" at bounding box center [1522, 208] width 10 height 10
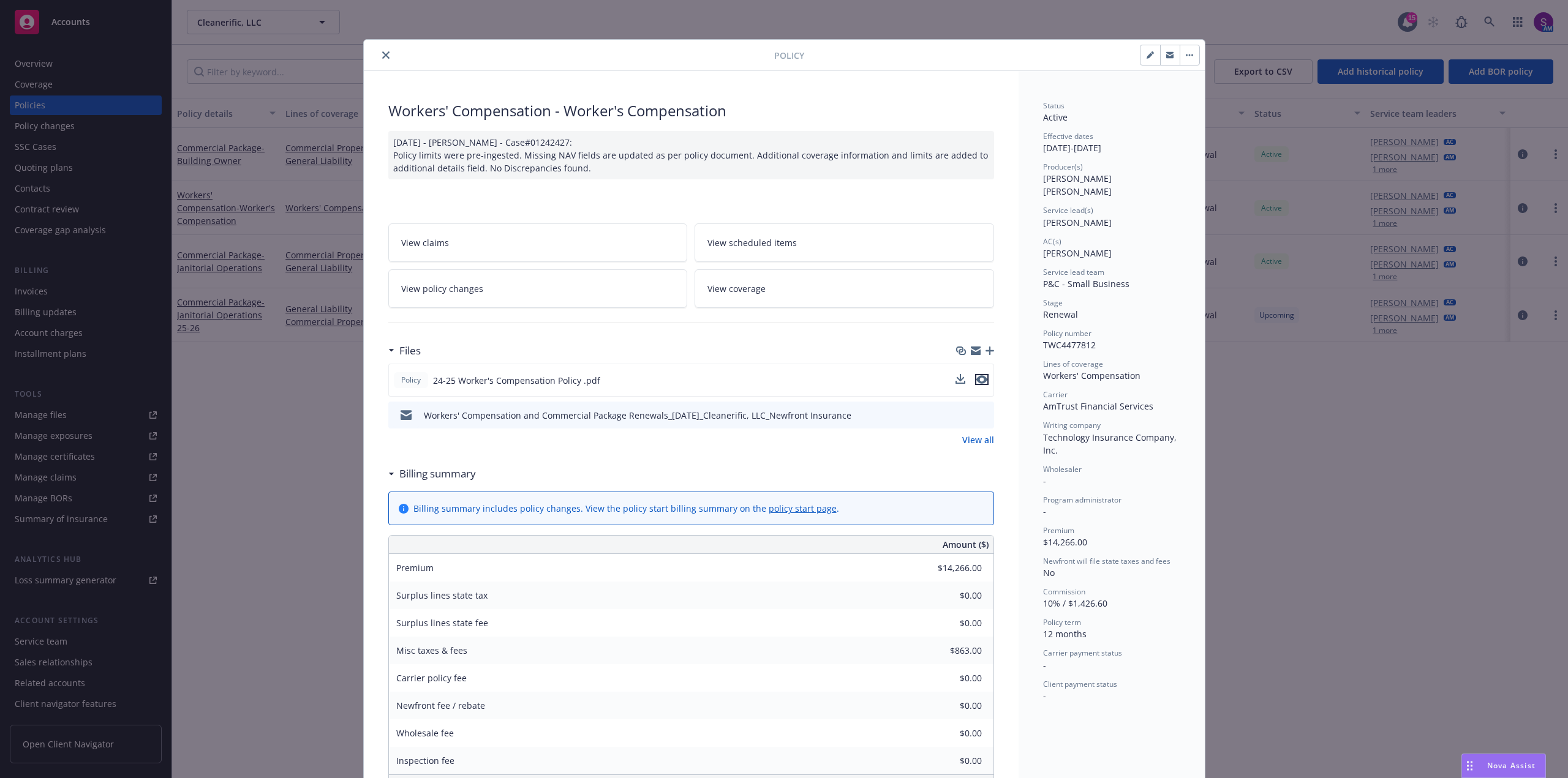
click at [979, 378] on icon "preview file" at bounding box center [981, 380] width 11 height 8
click at [382, 57] on icon "close" at bounding box center [385, 55] width 7 height 7
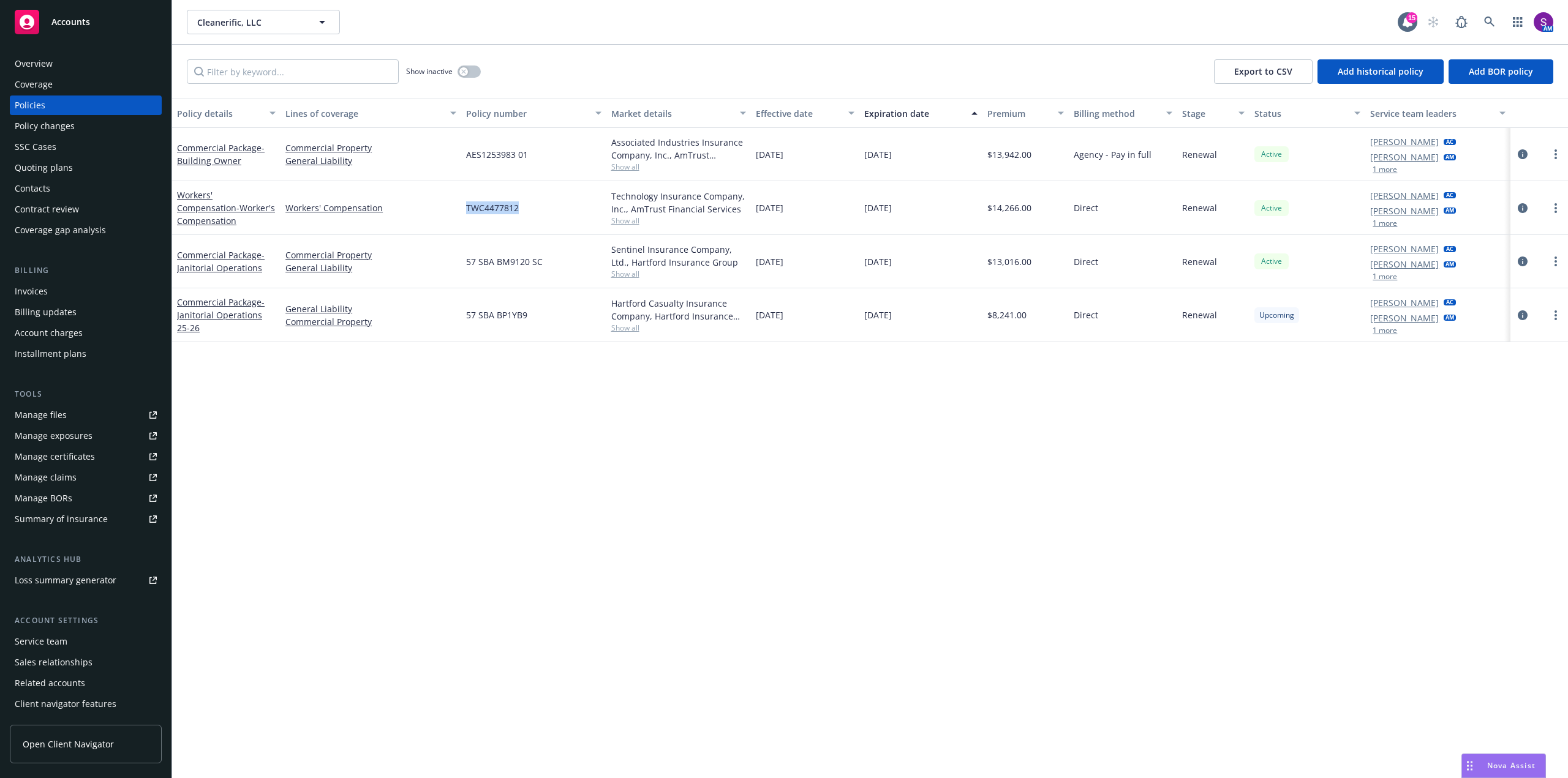
drag, startPoint x: 523, startPoint y: 210, endPoint x: 463, endPoint y: 209, distance: 60.0
click at [463, 209] on div "TWC4477812" at bounding box center [533, 208] width 144 height 54
copy span "TWC4477812"
click at [1487, 23] on icon at bounding box center [1489, 22] width 10 height 10
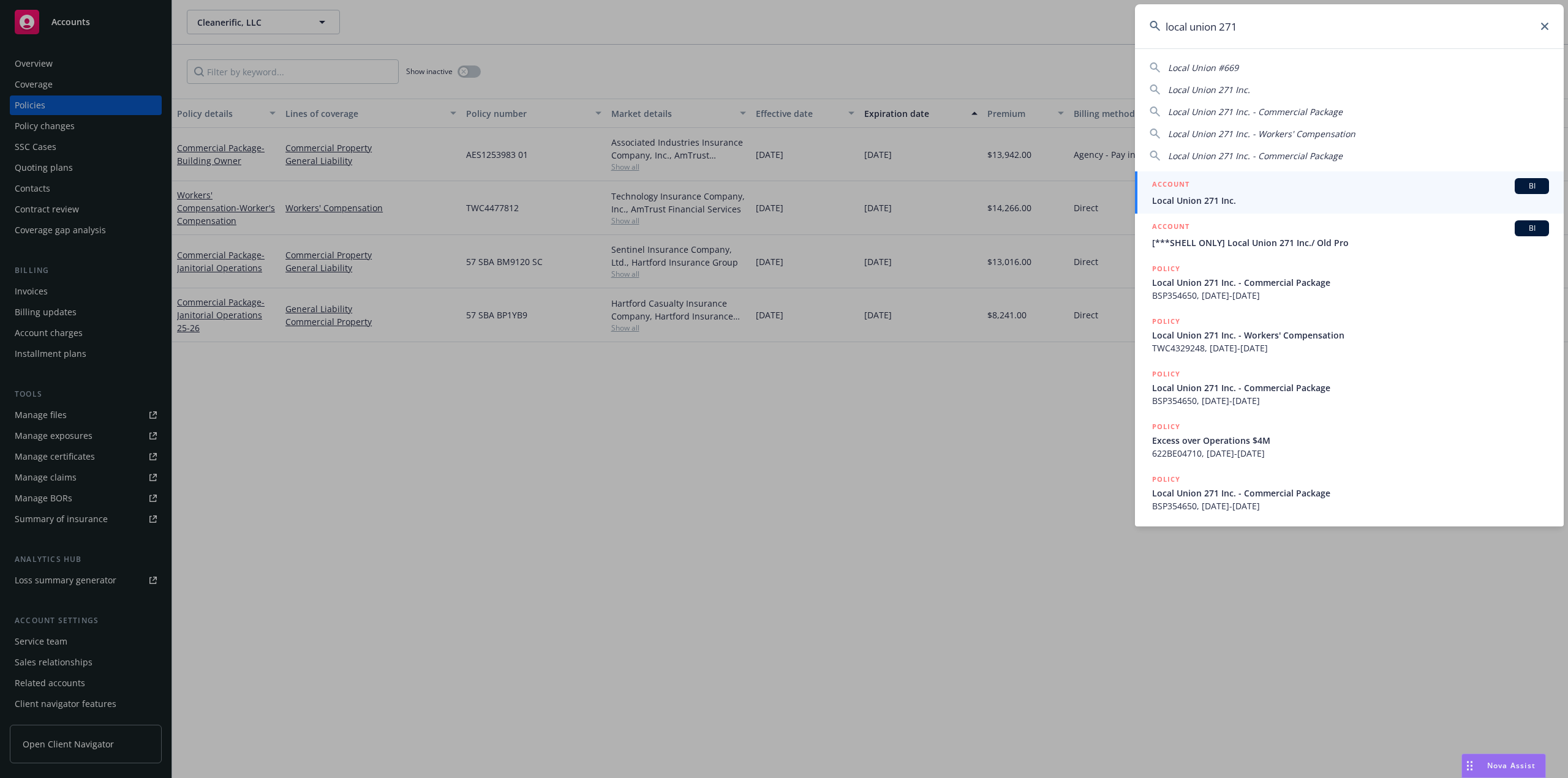
type input "local union 271"
drag, startPoint x: 1217, startPoint y: 197, endPoint x: 1201, endPoint y: 198, distance: 16.0
click at [1217, 197] on span "Local Union 271 Inc." at bounding box center [1350, 201] width 397 height 13
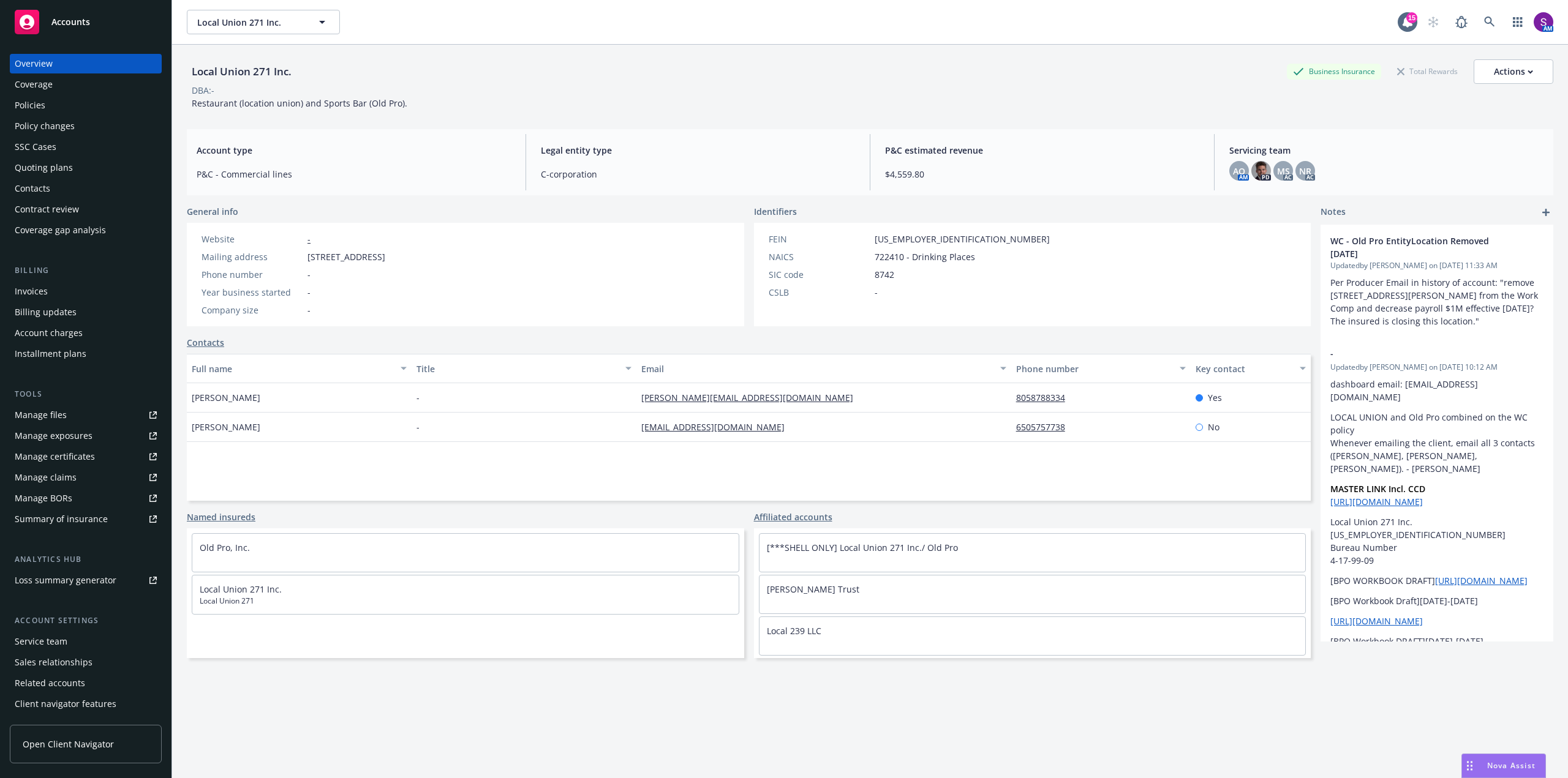
click at [44, 103] on div "Policies" at bounding box center [29, 105] width 31 height 20
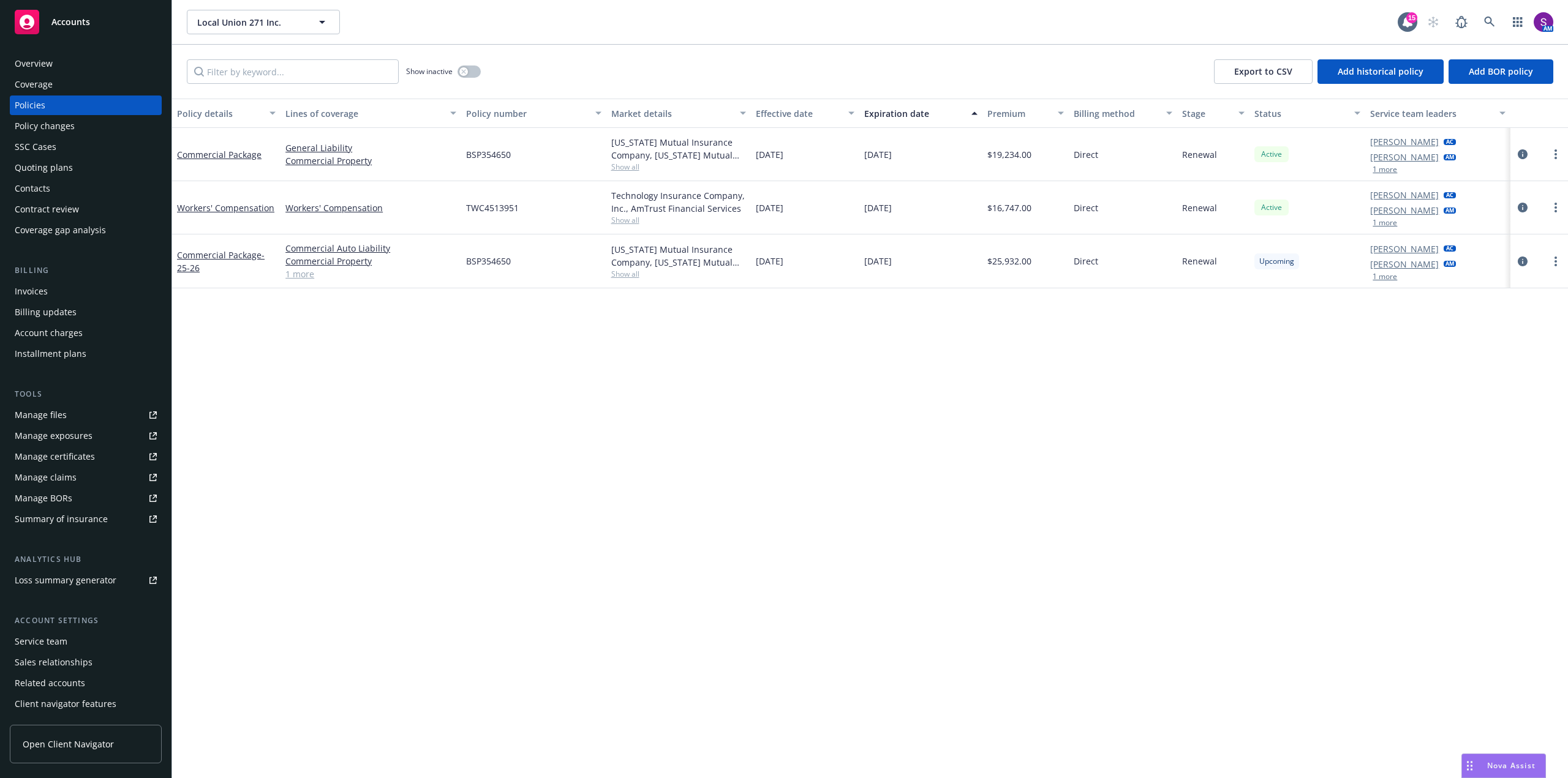
click at [1382, 276] on button "1 more" at bounding box center [1384, 276] width 24 height 7
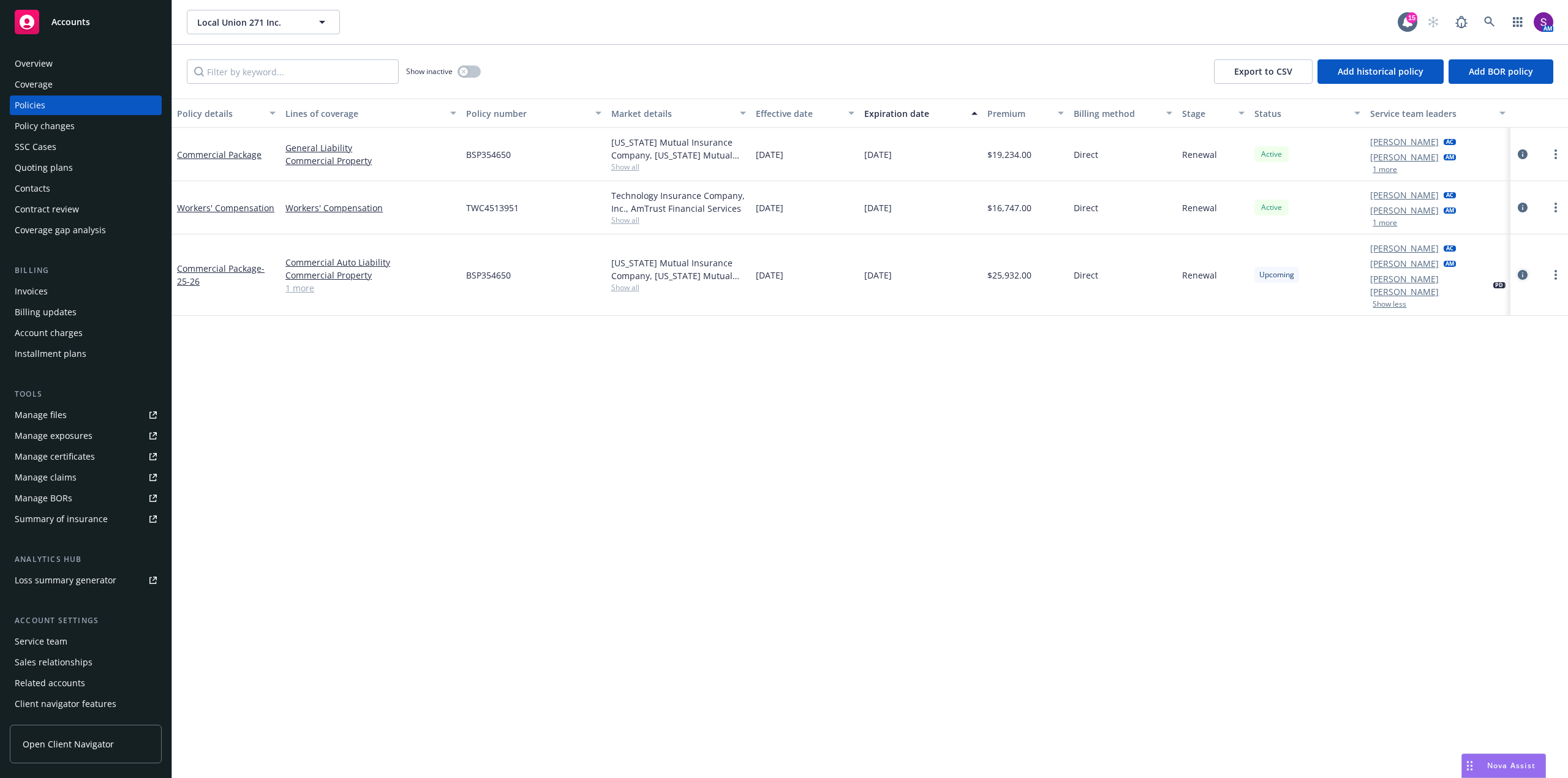
click at [1527, 270] on icon "circleInformation" at bounding box center [1522, 274] width 10 height 10
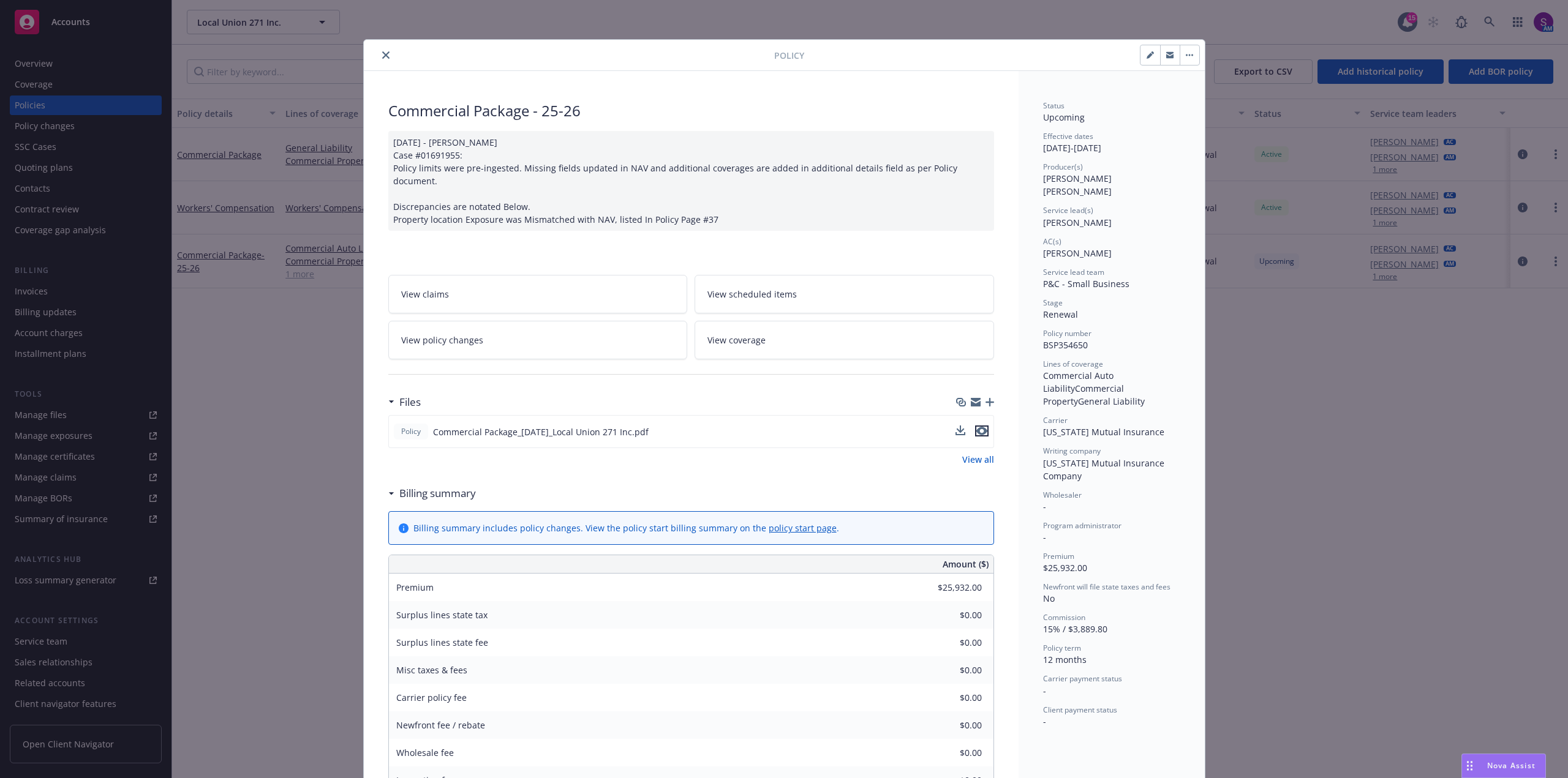
click at [979, 427] on icon "preview file" at bounding box center [981, 430] width 11 height 8
click at [382, 52] on icon "close" at bounding box center [385, 55] width 7 height 7
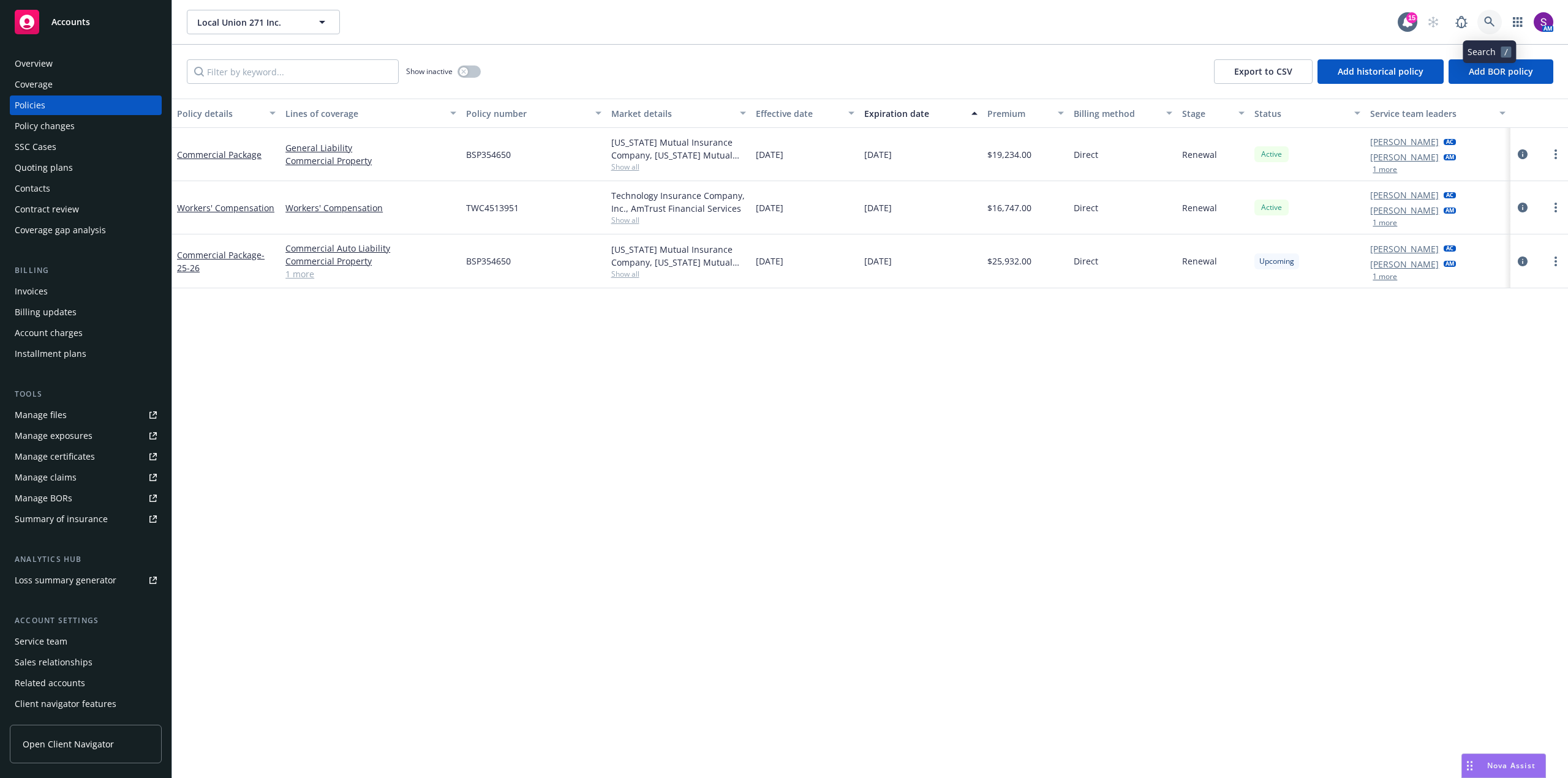
click at [1486, 20] on icon at bounding box center [1489, 22] width 11 height 11
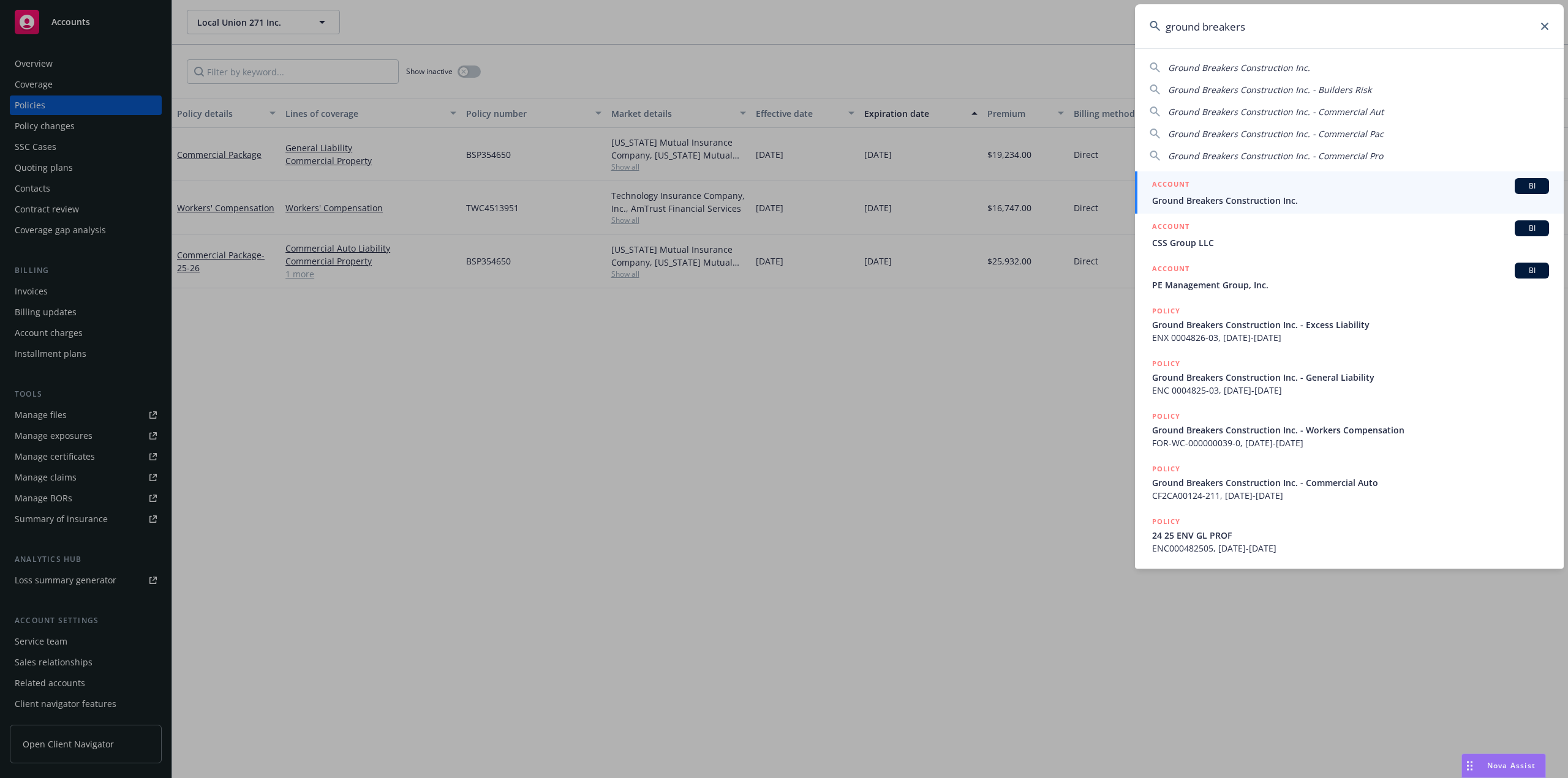
type input "ground breakers"
click at [1249, 188] on div "ACCOUNT BI" at bounding box center [1350, 186] width 397 height 16
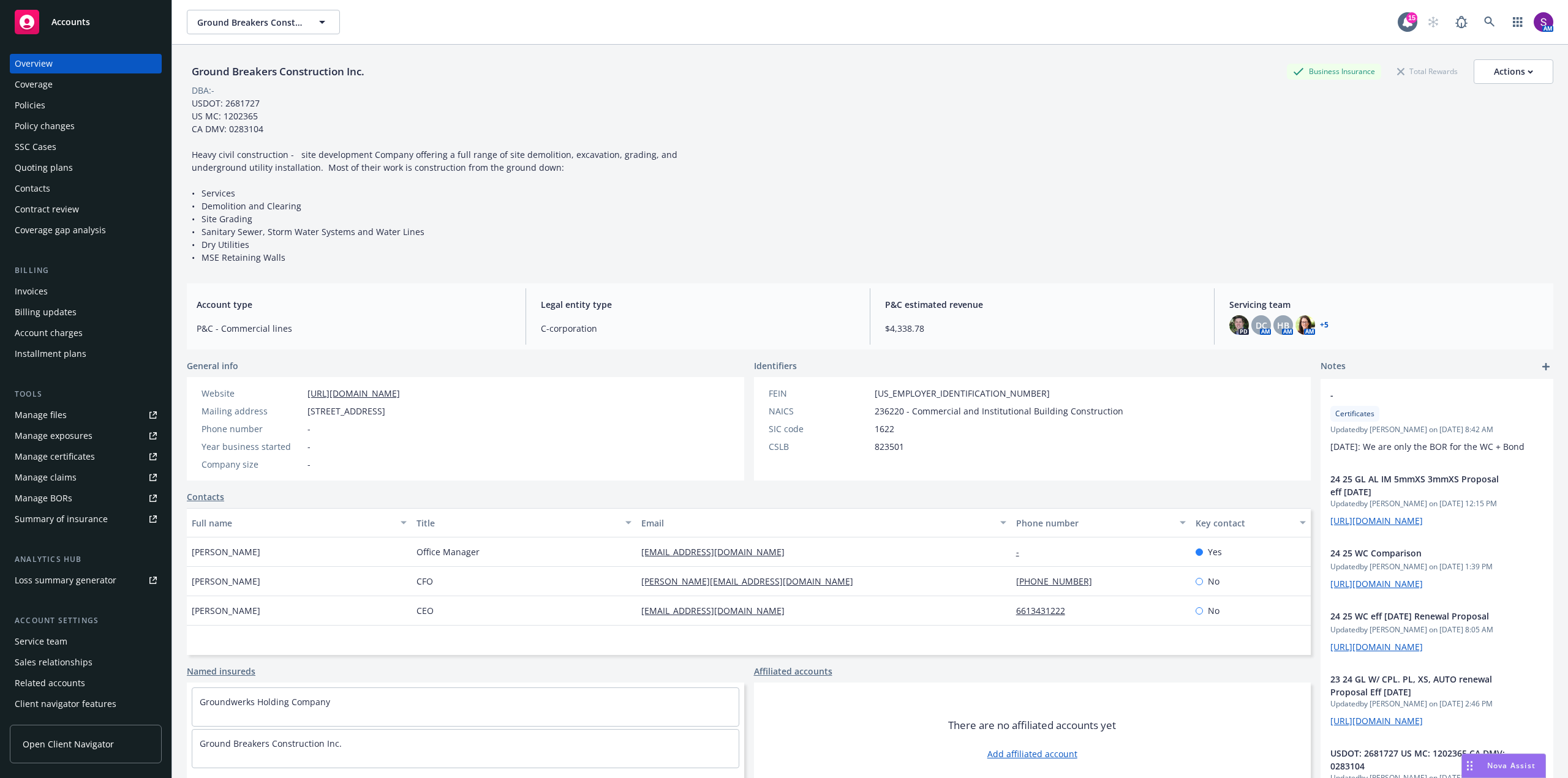
click at [41, 106] on div "Policies" at bounding box center [29, 105] width 31 height 20
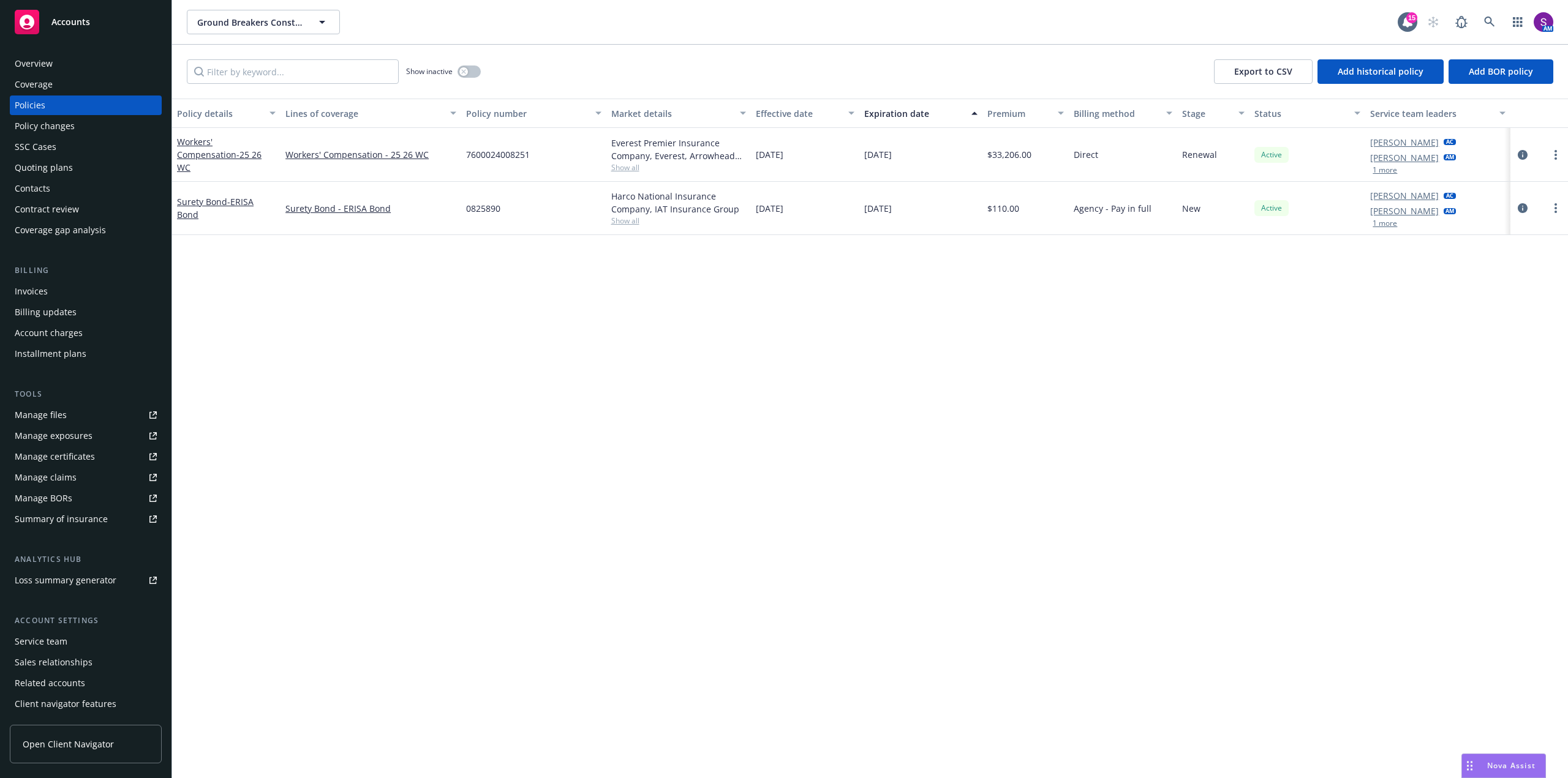
click at [629, 162] on span "Show all" at bounding box center [678, 167] width 135 height 10
click at [64, 61] on div "Overview" at bounding box center [85, 63] width 142 height 20
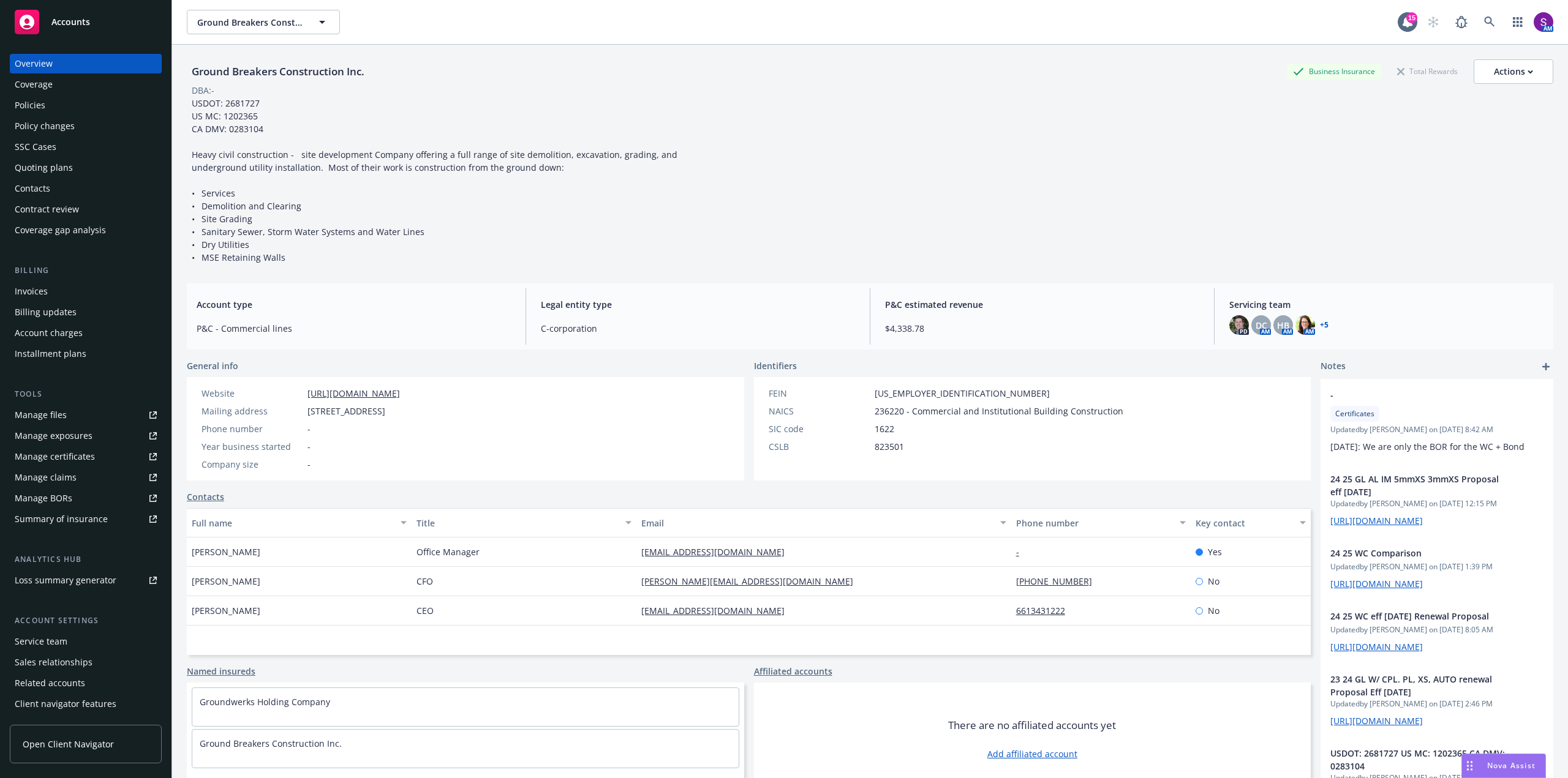
click at [35, 107] on div "Policies" at bounding box center [29, 105] width 31 height 20
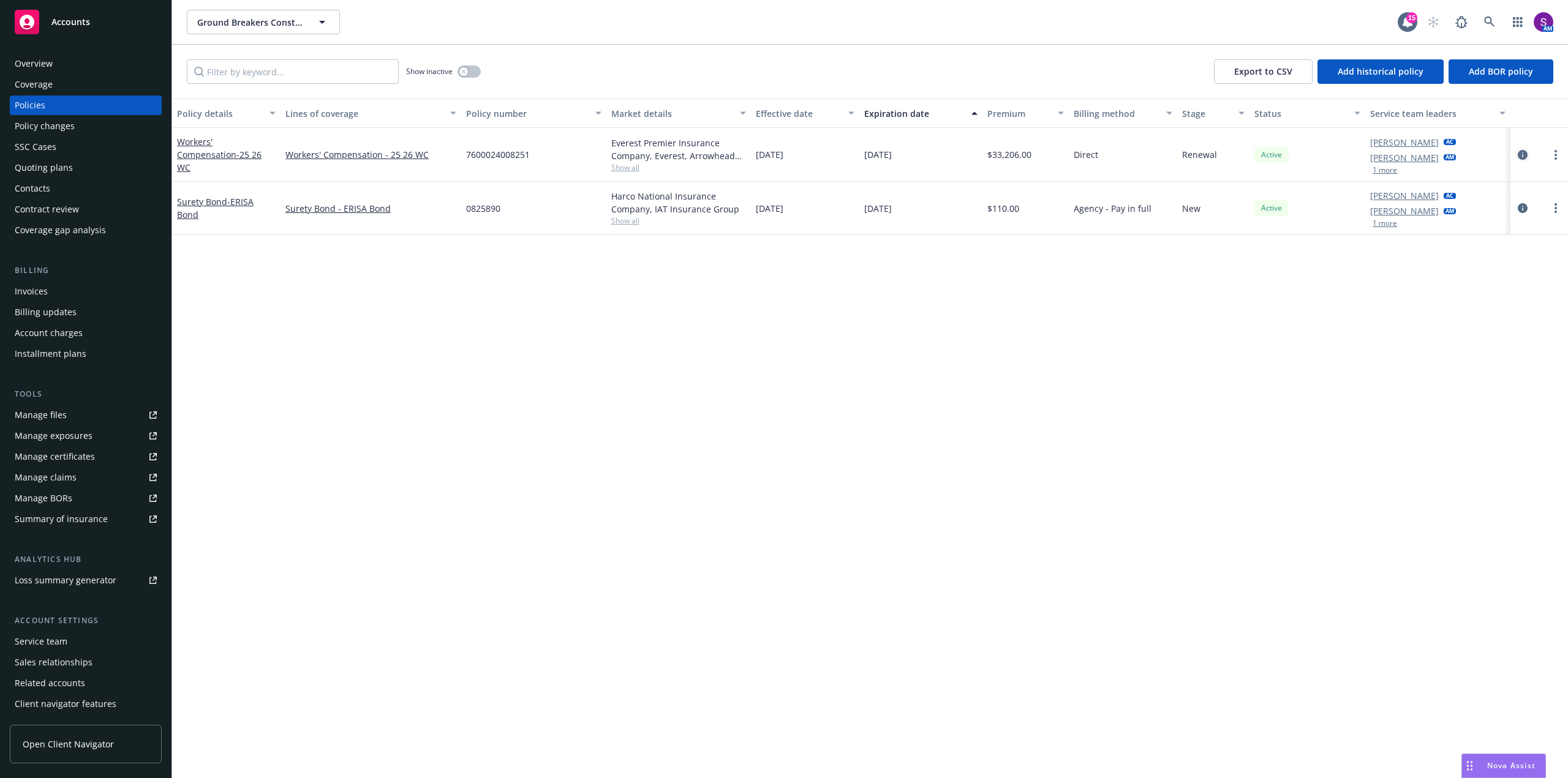
click at [1520, 153] on icon "circleInformation" at bounding box center [1522, 155] width 10 height 10
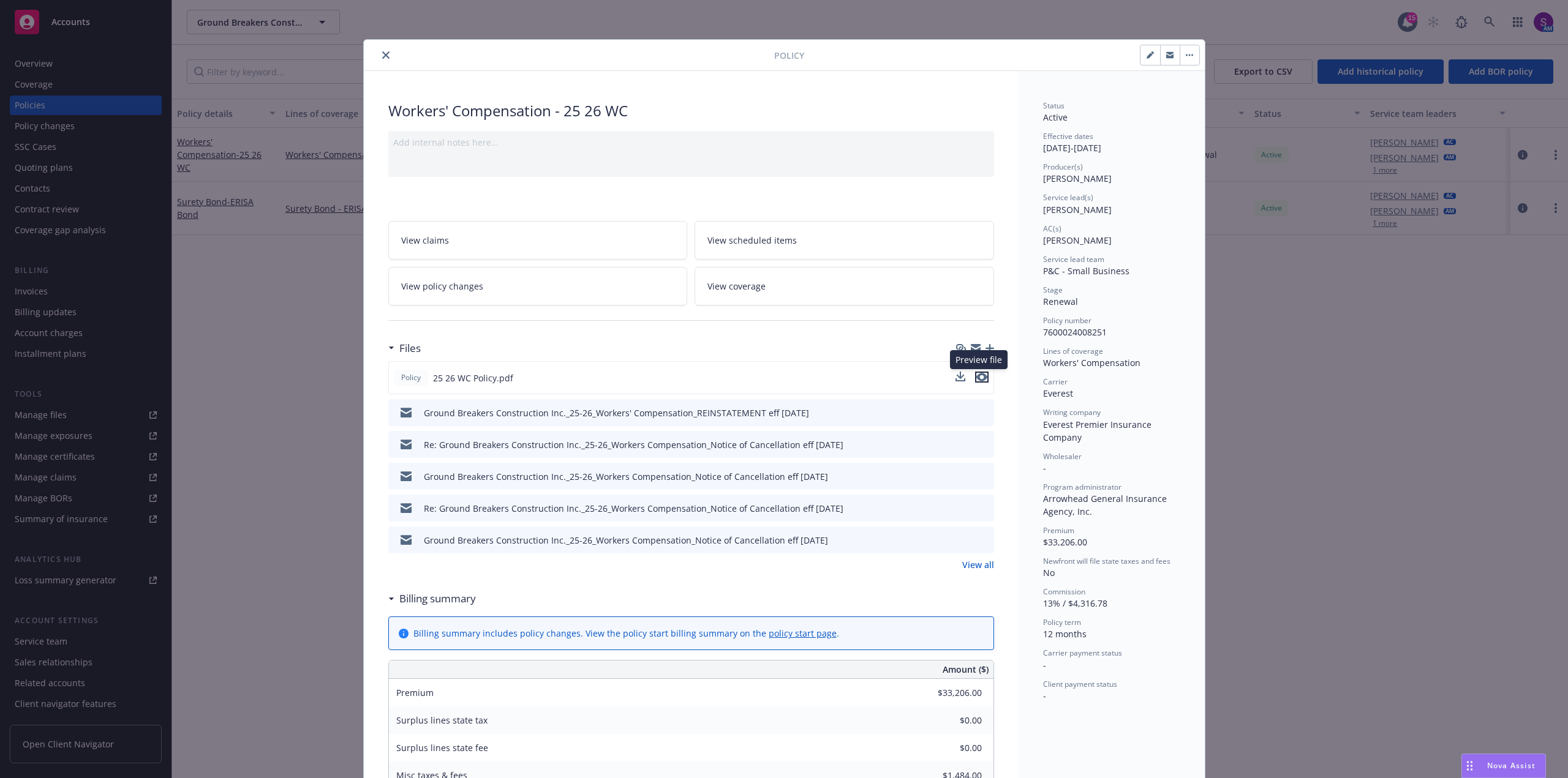
click at [976, 378] on icon "preview file" at bounding box center [981, 377] width 11 height 8
click at [382, 57] on icon "close" at bounding box center [385, 55] width 7 height 7
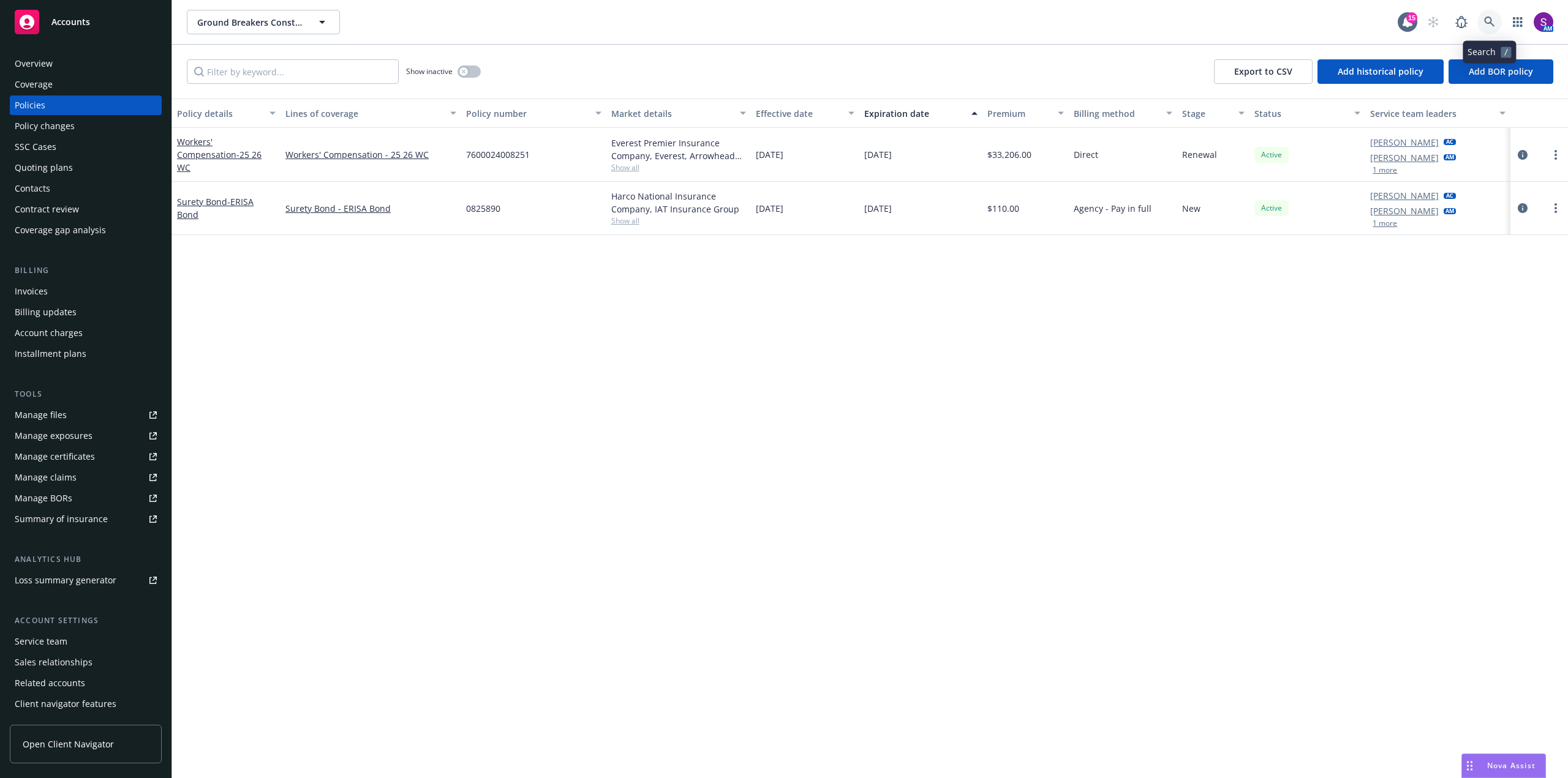
click at [1483, 24] on link at bounding box center [1489, 22] width 24 height 24
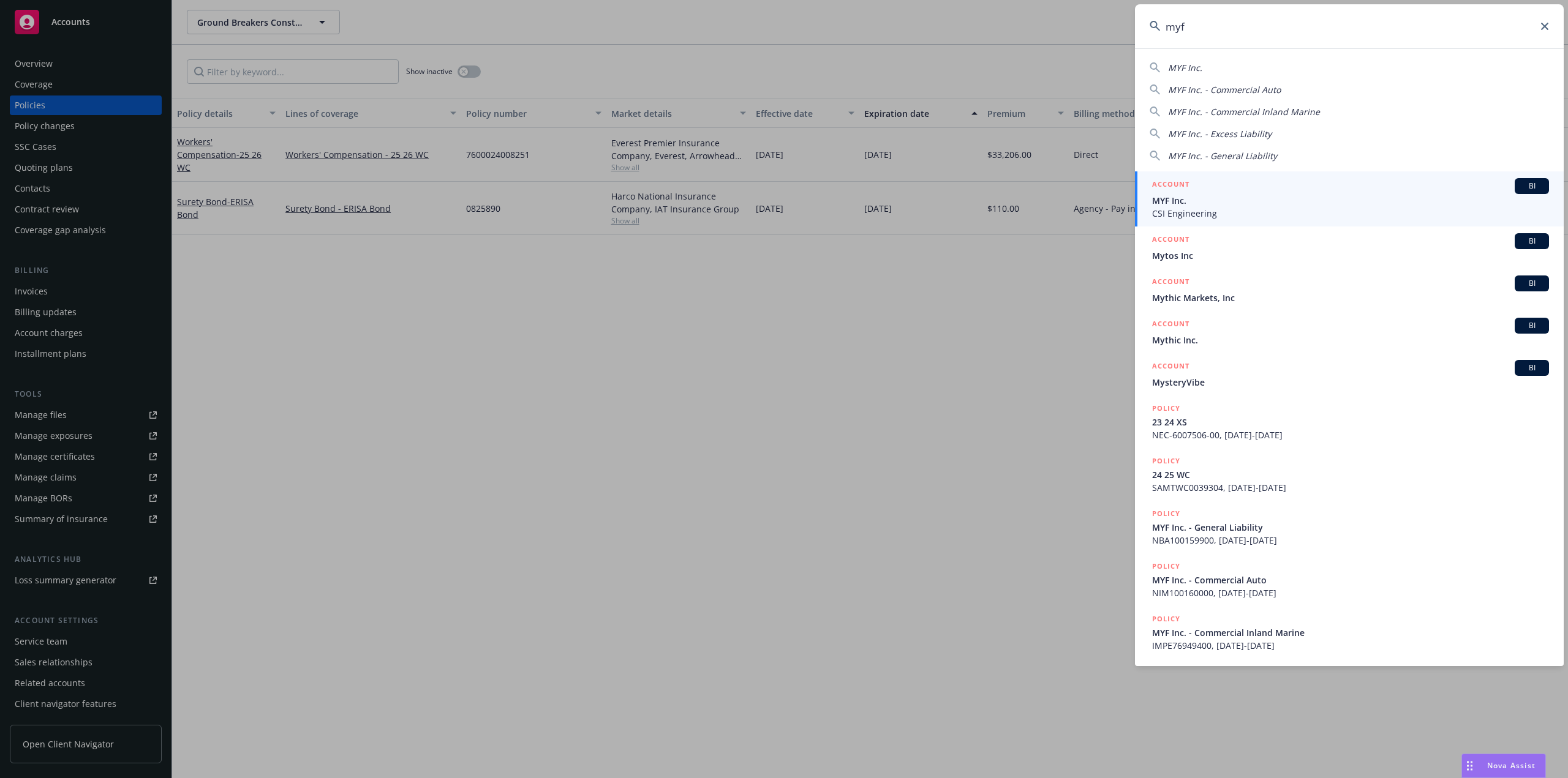
type input "myf"
click at [1188, 204] on span "MYF Inc." at bounding box center [1350, 201] width 397 height 13
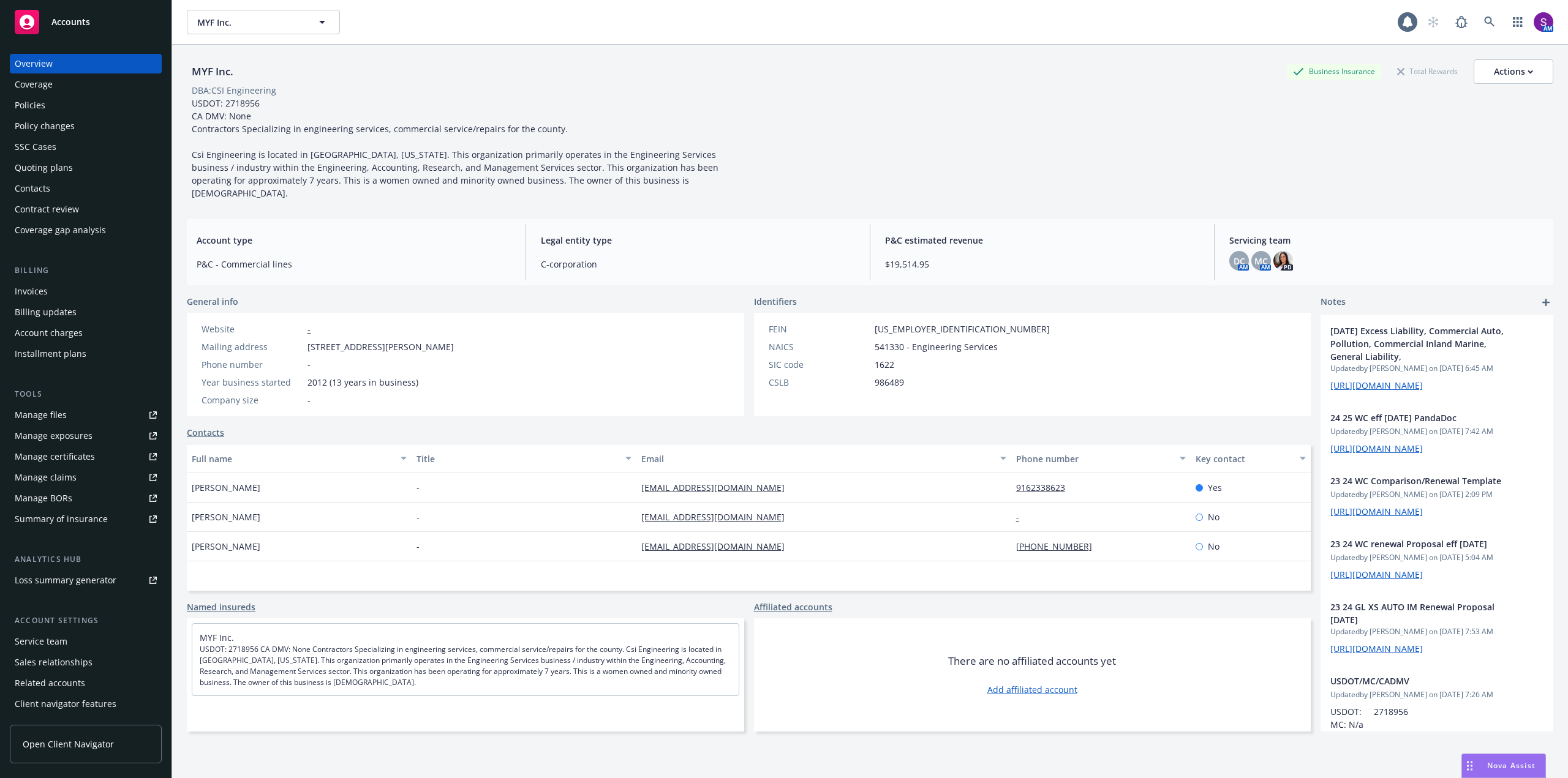
click at [59, 105] on div "Policies" at bounding box center [85, 105] width 142 height 20
